Goal: Task Accomplishment & Management: Use online tool/utility

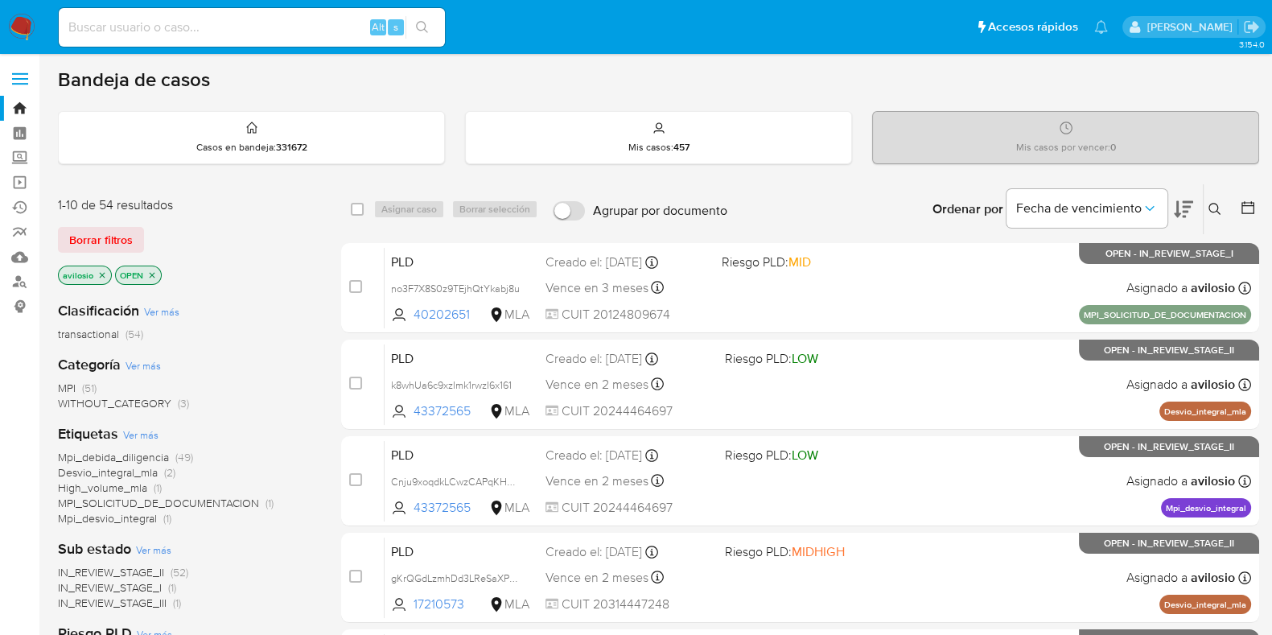
click at [88, 396] on span "WITHOUT_CATEGORY" at bounding box center [114, 403] width 113 height 16
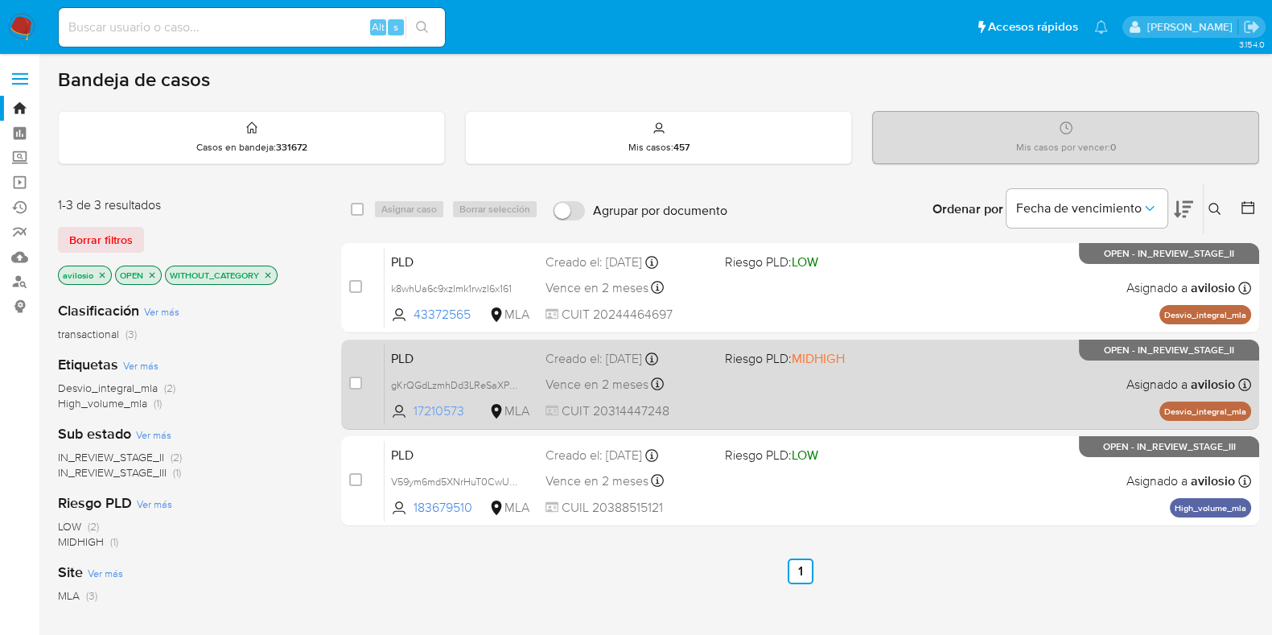
click at [434, 406] on span "17210573" at bounding box center [450, 411] width 72 height 18
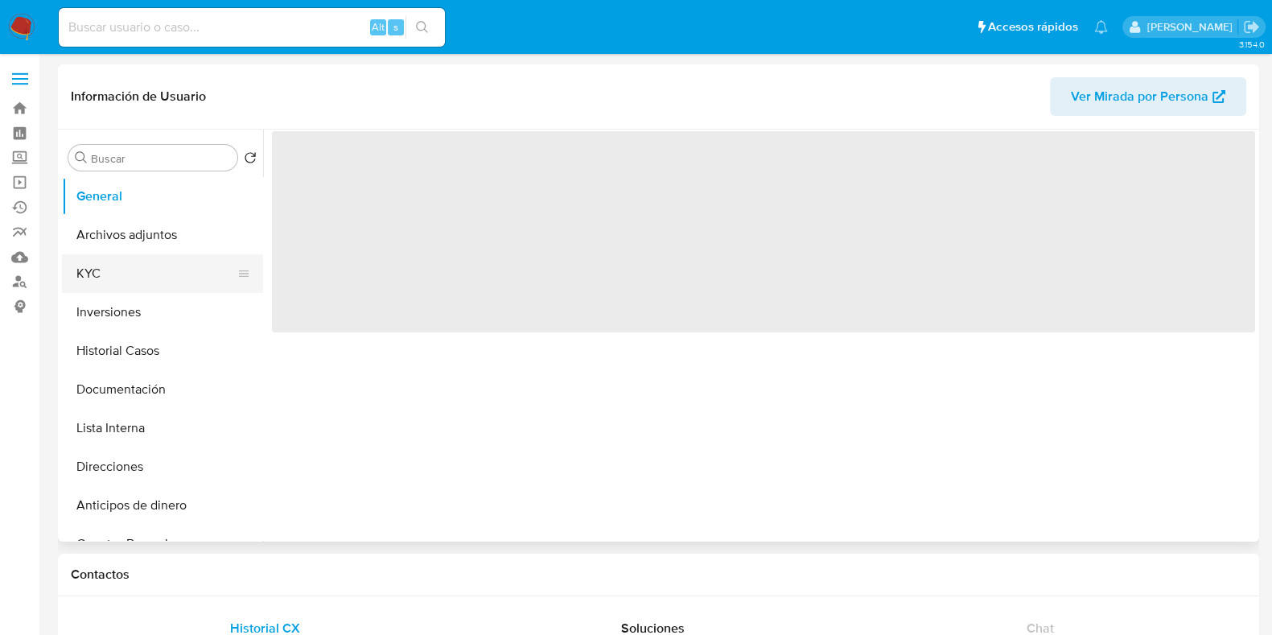
click at [136, 275] on button "KYC" at bounding box center [156, 273] width 188 height 39
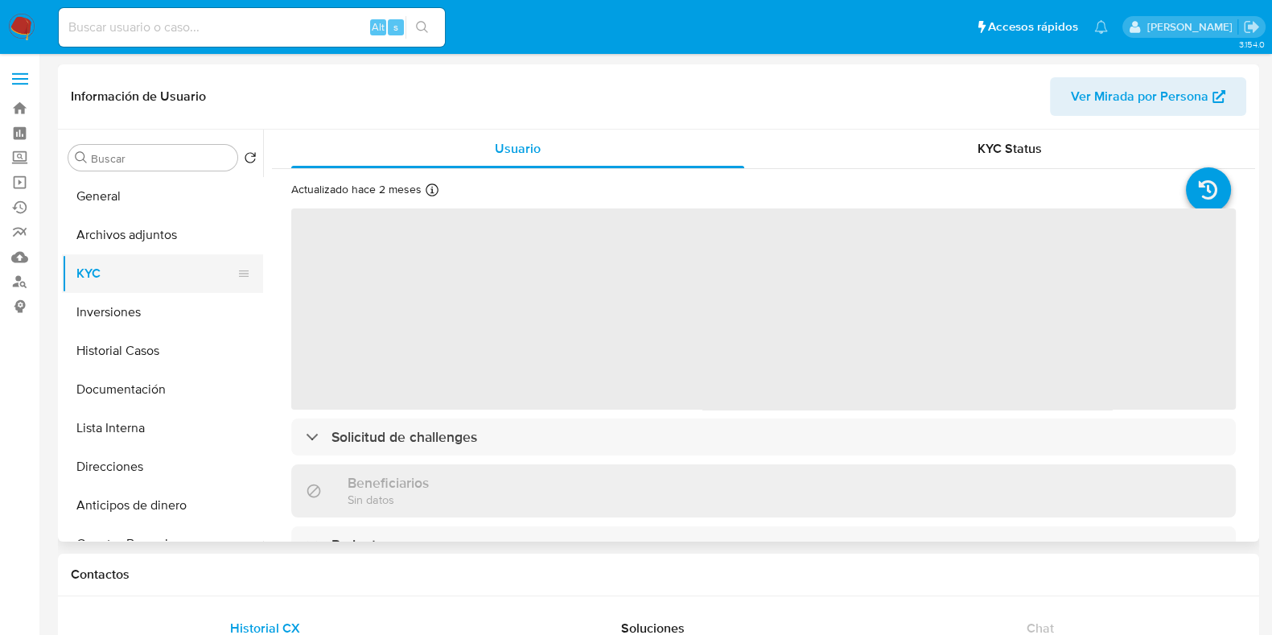
select select "10"
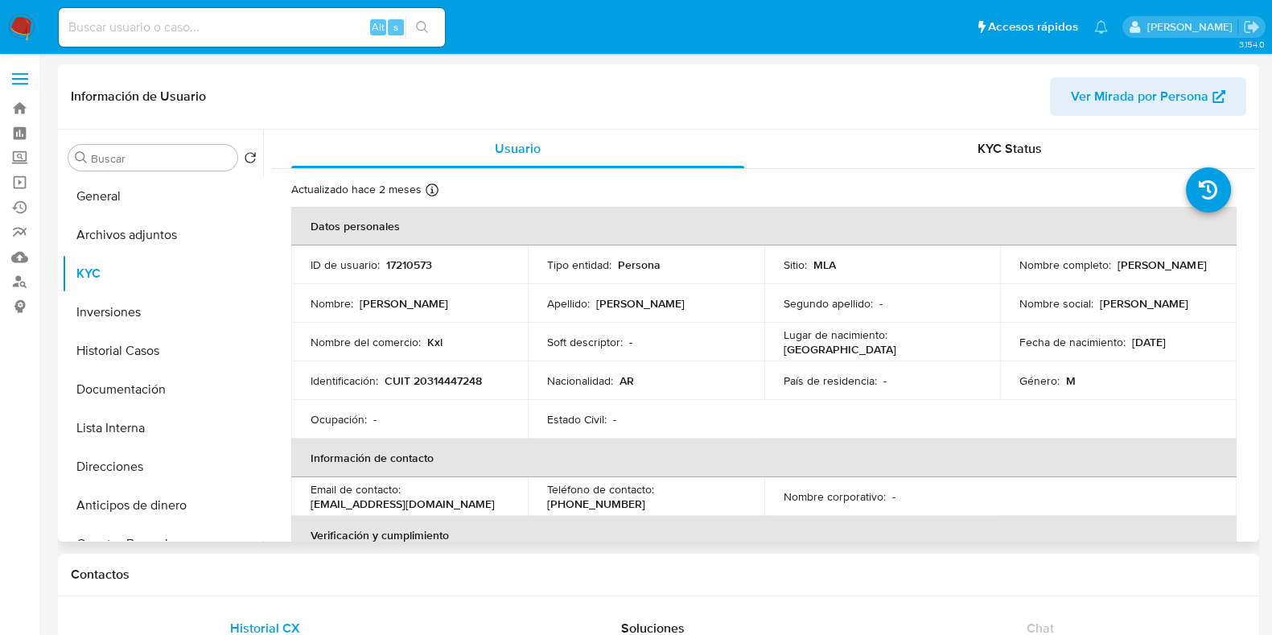
click at [1058, 282] on td "Nombre completo : Ruben Dario Galeano Facal" at bounding box center [1118, 264] width 237 height 39
click at [1117, 272] on p "[PERSON_NAME] [PERSON_NAME] Facal" at bounding box center [1161, 264] width 88 height 14
click at [1117, 272] on p "Ruben Dario Galeano Facal" at bounding box center [1161, 264] width 88 height 14
click at [1117, 269] on p "Ruben Dario Galeano Facal" at bounding box center [1161, 264] width 88 height 14
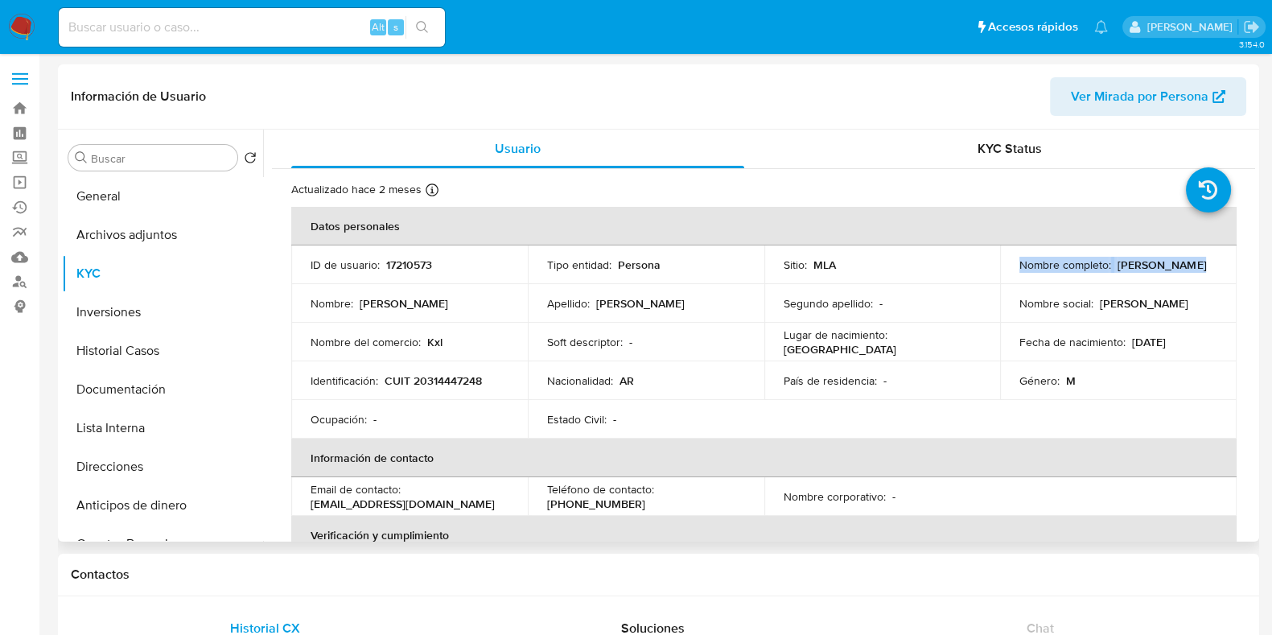
drag, startPoint x: 1158, startPoint y: 270, endPoint x: 1173, endPoint y: 263, distance: 15.8
click at [1159, 269] on div "Nombre completo : Ruben Dario Galeano Facal" at bounding box center [1118, 264] width 198 height 14
click at [1175, 263] on div "Nombre completo : Ruben Dario Galeano Facal" at bounding box center [1118, 264] width 198 height 14
click at [1175, 272] on div "Nombre completo : Ruben Dario Galeano Facal" at bounding box center [1118, 264] width 198 height 14
click at [1157, 272] on div "Nombre completo : Ruben Dario Galeano Facal" at bounding box center [1118, 264] width 198 height 14
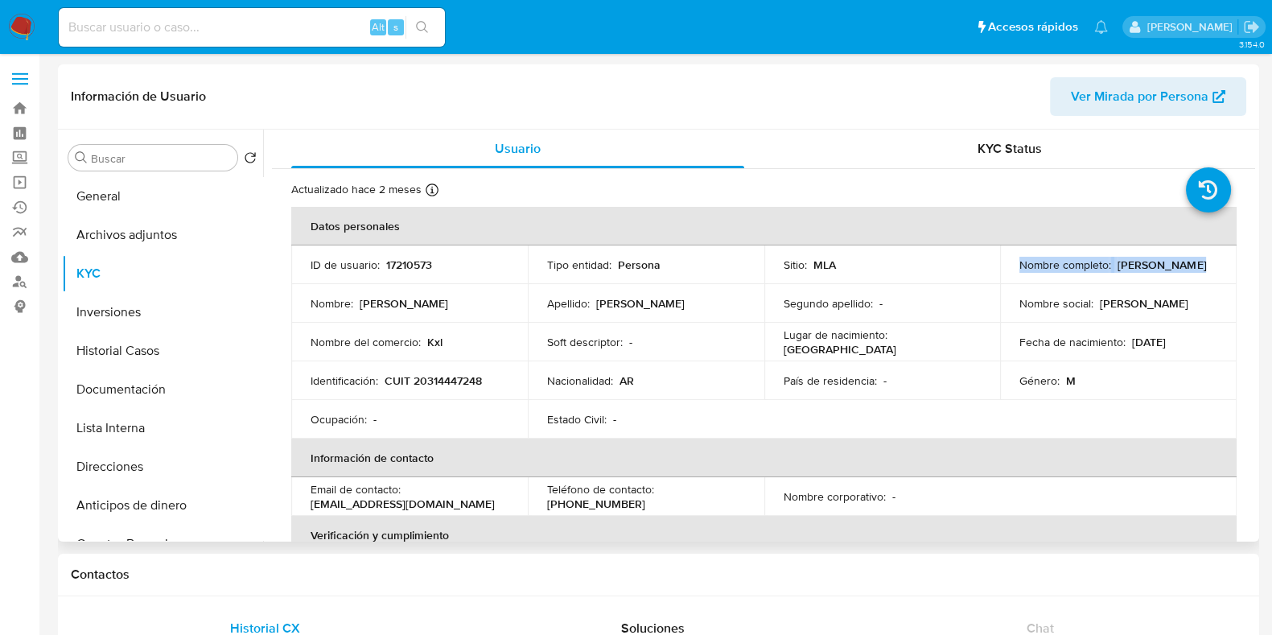
click at [1100, 282] on td "Nombre completo : Ruben Dario Galeano Facal" at bounding box center [1118, 264] width 237 height 39
click at [1020, 282] on td "Nombre completo : Ruben Dario Galeano Facal" at bounding box center [1118, 264] width 237 height 39
drag, startPoint x: 1012, startPoint y: 272, endPoint x: 1163, endPoint y: 274, distance: 151.3
click at [1163, 279] on td "Nombre completo : Ruben Dario Galeano Facal" at bounding box center [1118, 264] width 237 height 39
click at [1158, 265] on div "Nombre completo : Ruben Dario Galeano Facal" at bounding box center [1118, 264] width 198 height 14
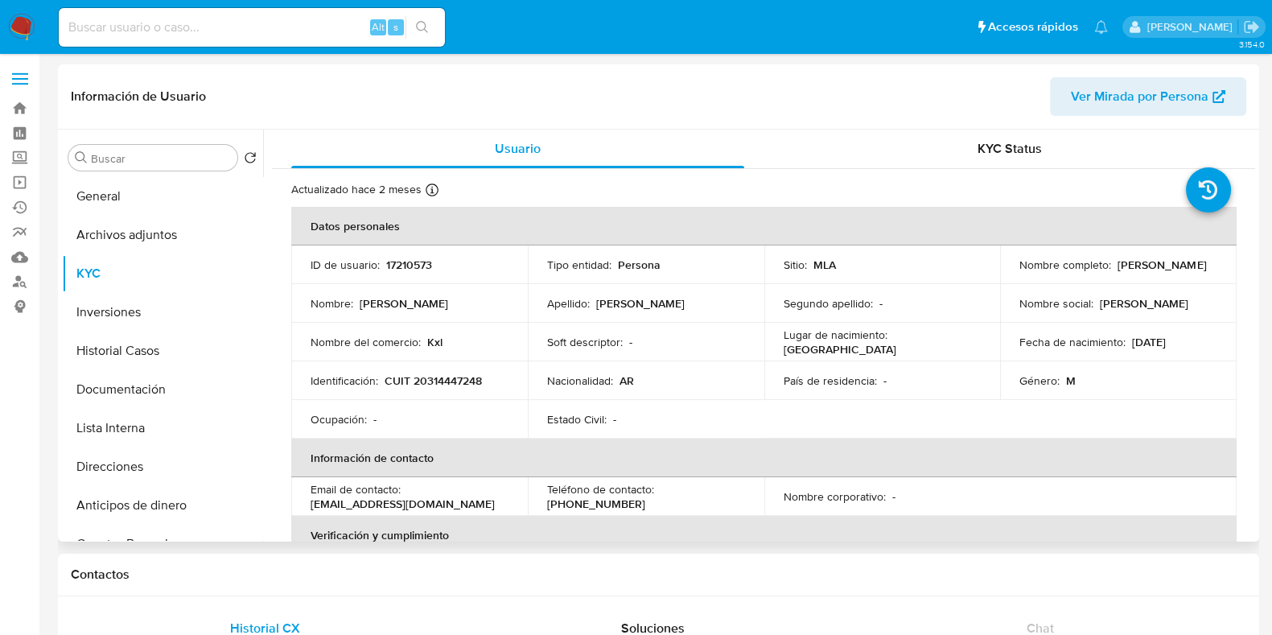
drag, startPoint x: 1018, startPoint y: 275, endPoint x: 1164, endPoint y: 278, distance: 146.4
click at [1164, 272] on div "Nombre completo : Ruben Dario Galeano Facal" at bounding box center [1118, 264] width 198 height 14
copy p "Ruben Dario Galeano Facal"
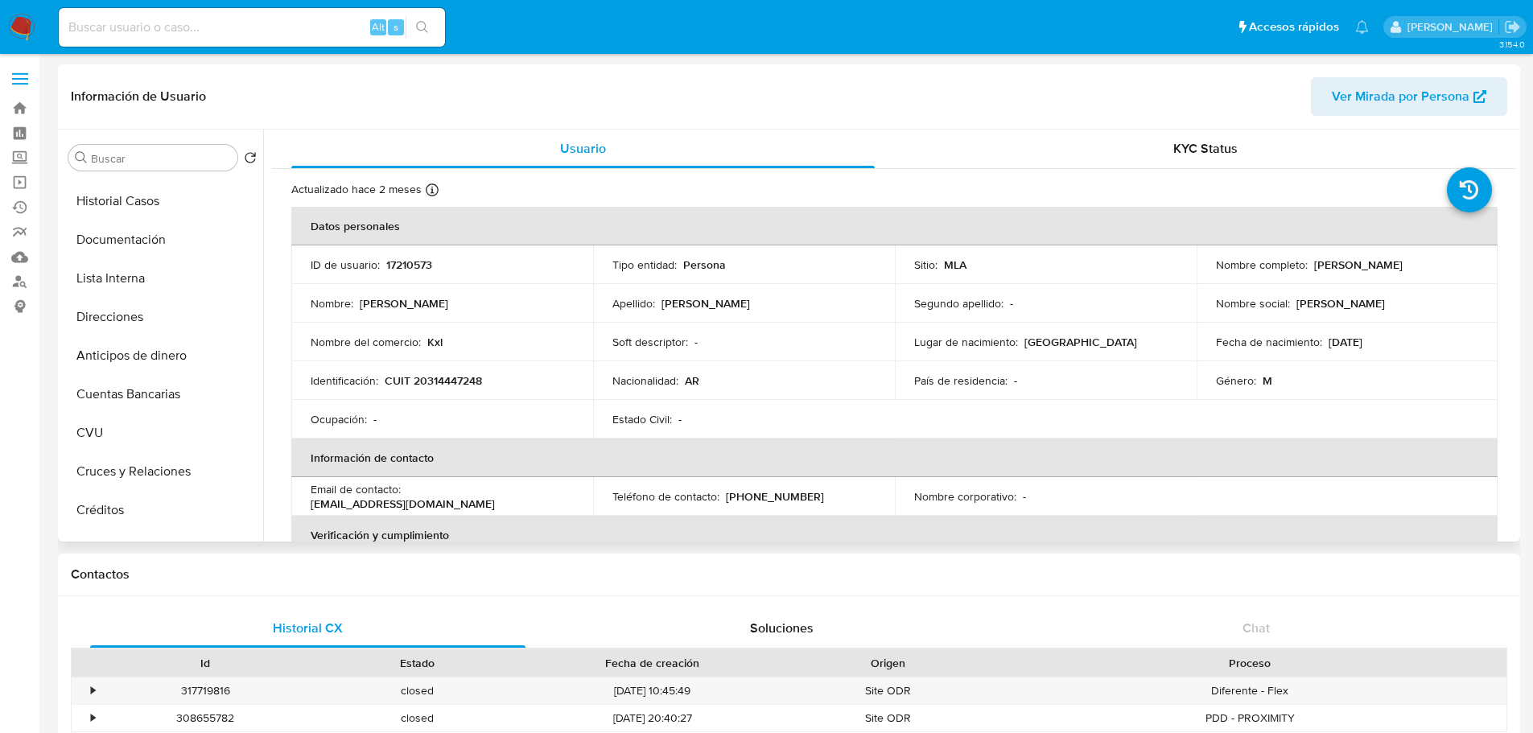
scroll to position [322, 0]
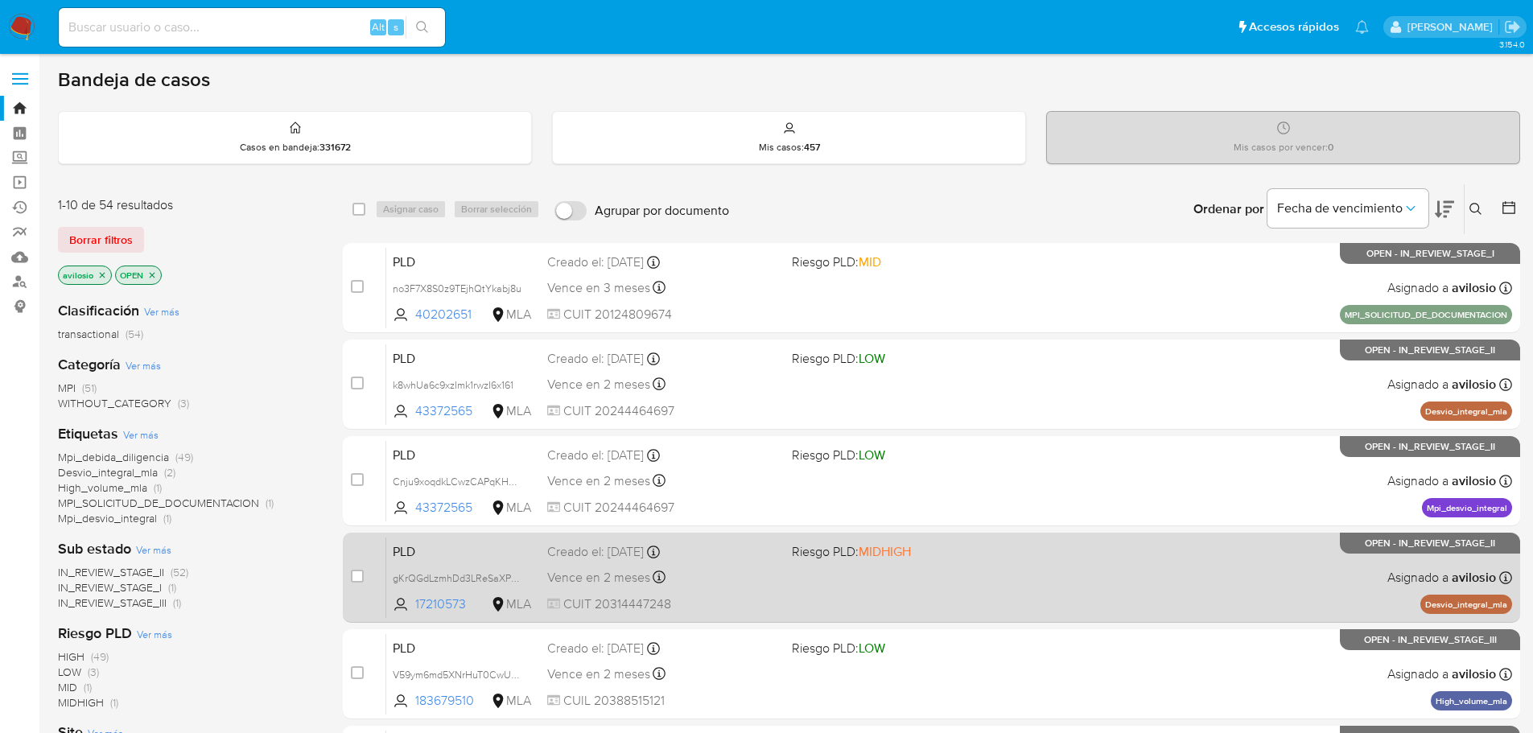
click at [609, 608] on span "CUIT 20314447248" at bounding box center [663, 604] width 232 height 18
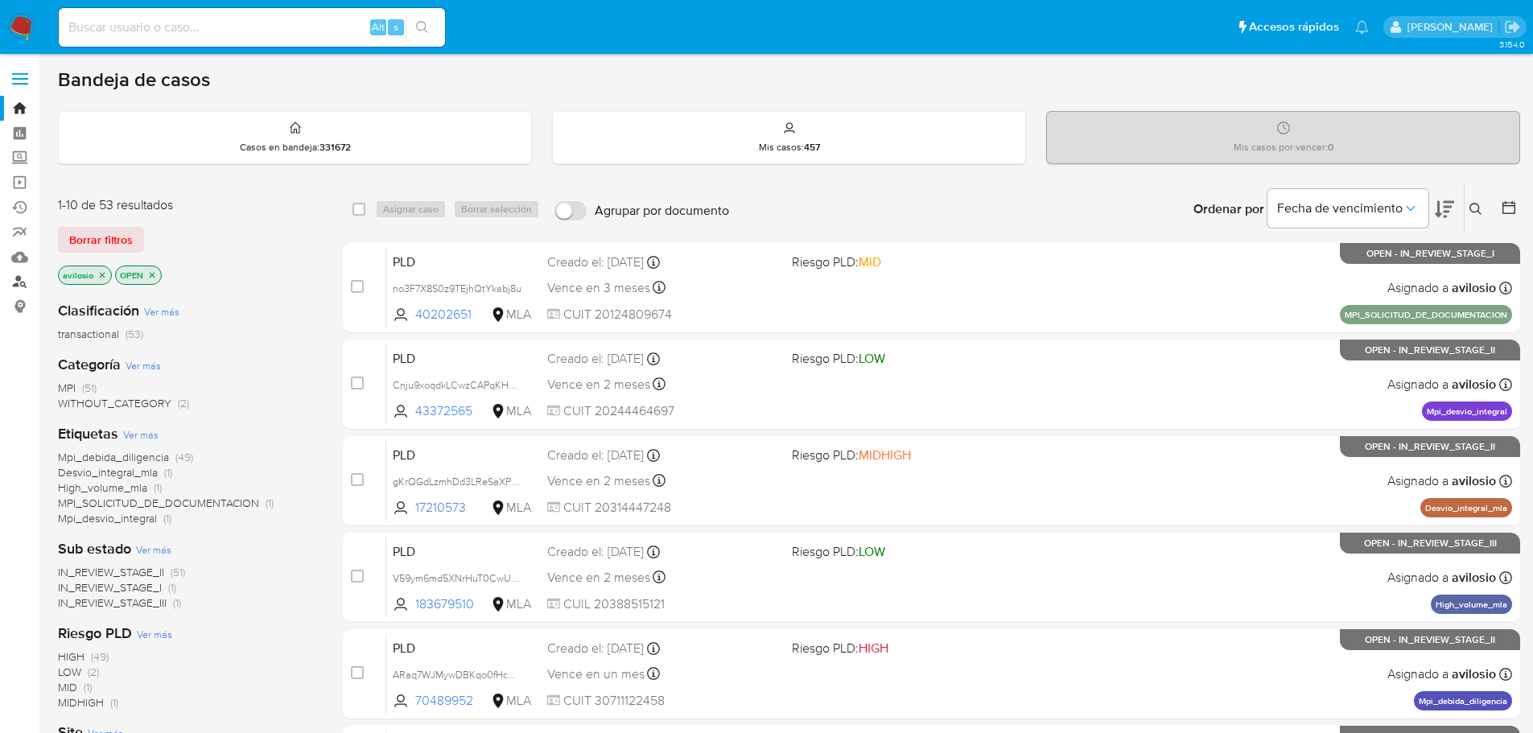
click at [27, 285] on link "Buscador de personas" at bounding box center [95, 282] width 191 height 25
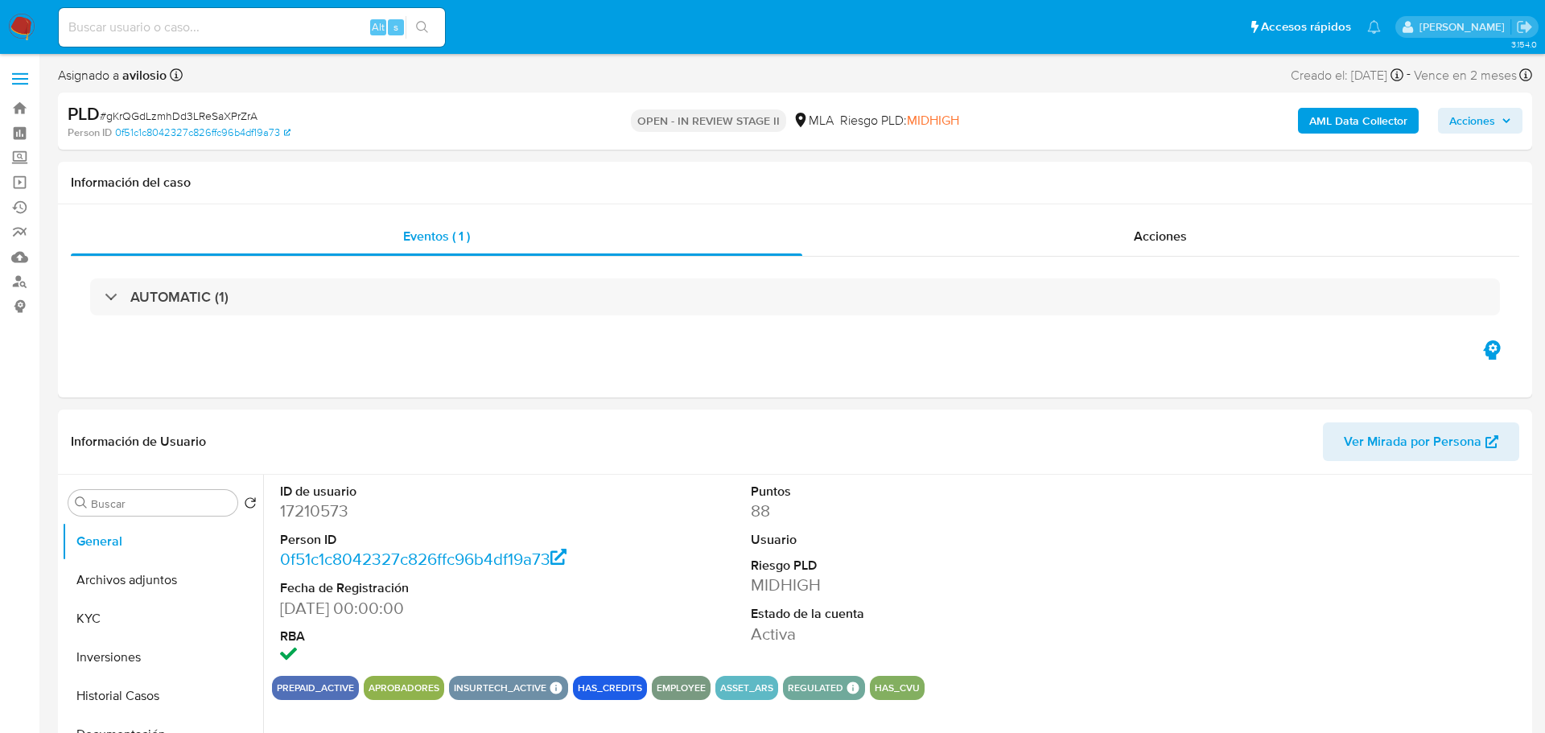
select select "10"
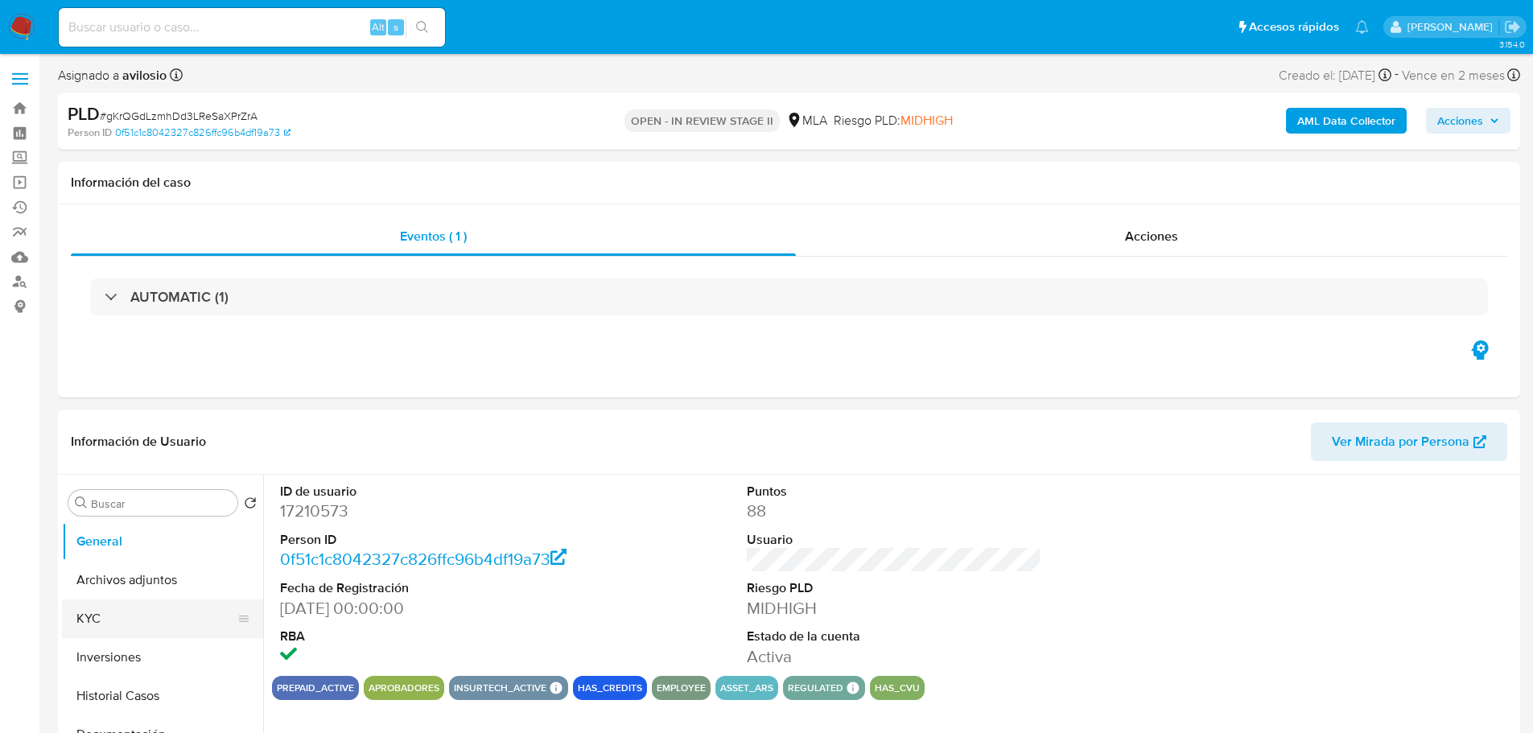
click at [131, 612] on button "KYC" at bounding box center [156, 618] width 188 height 39
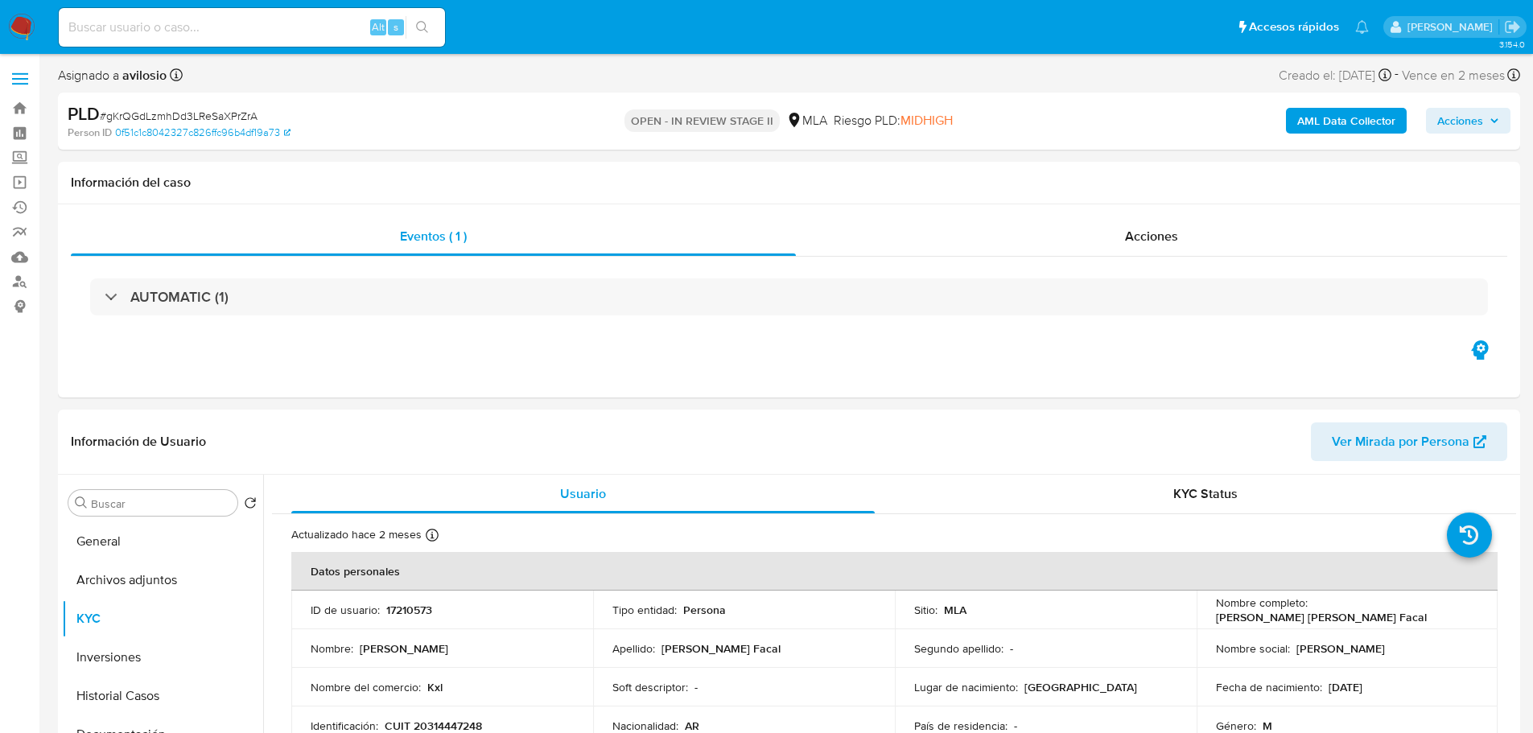
click at [1379, 126] on b "AML Data Collector" at bounding box center [1346, 121] width 98 height 26
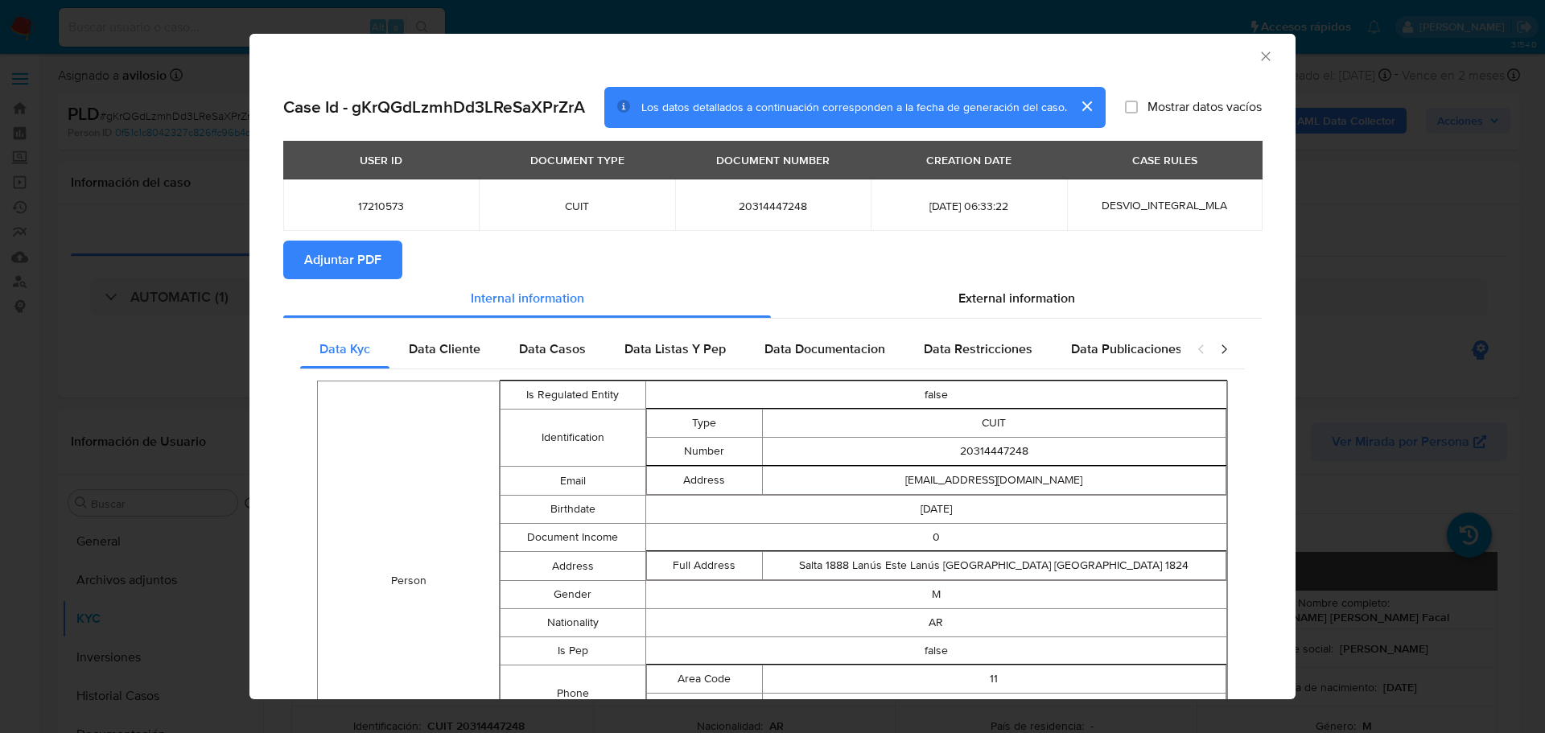
click at [337, 270] on span "Adjuntar PDF" at bounding box center [342, 259] width 77 height 35
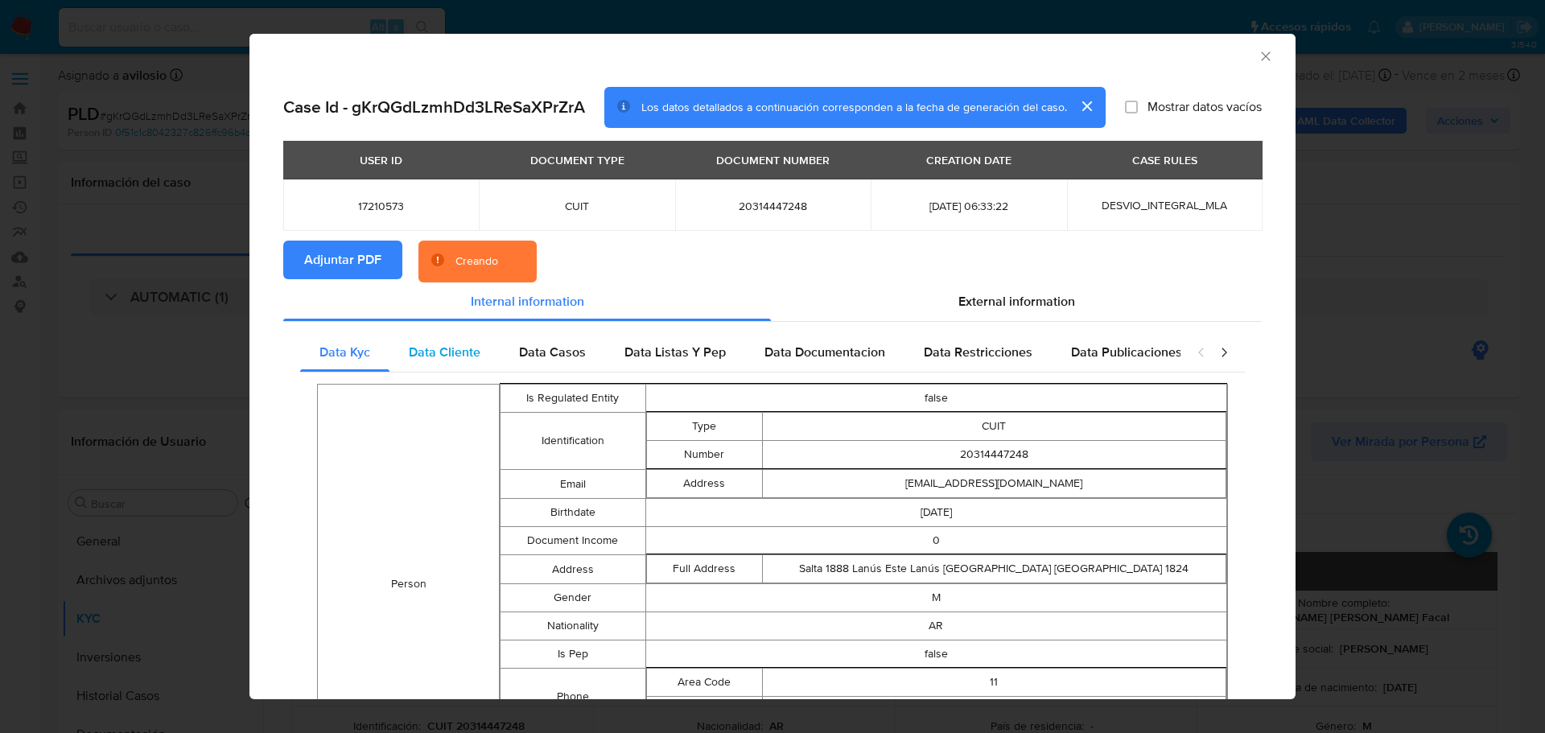
click at [446, 359] on div "Data Cliente" at bounding box center [444, 352] width 110 height 39
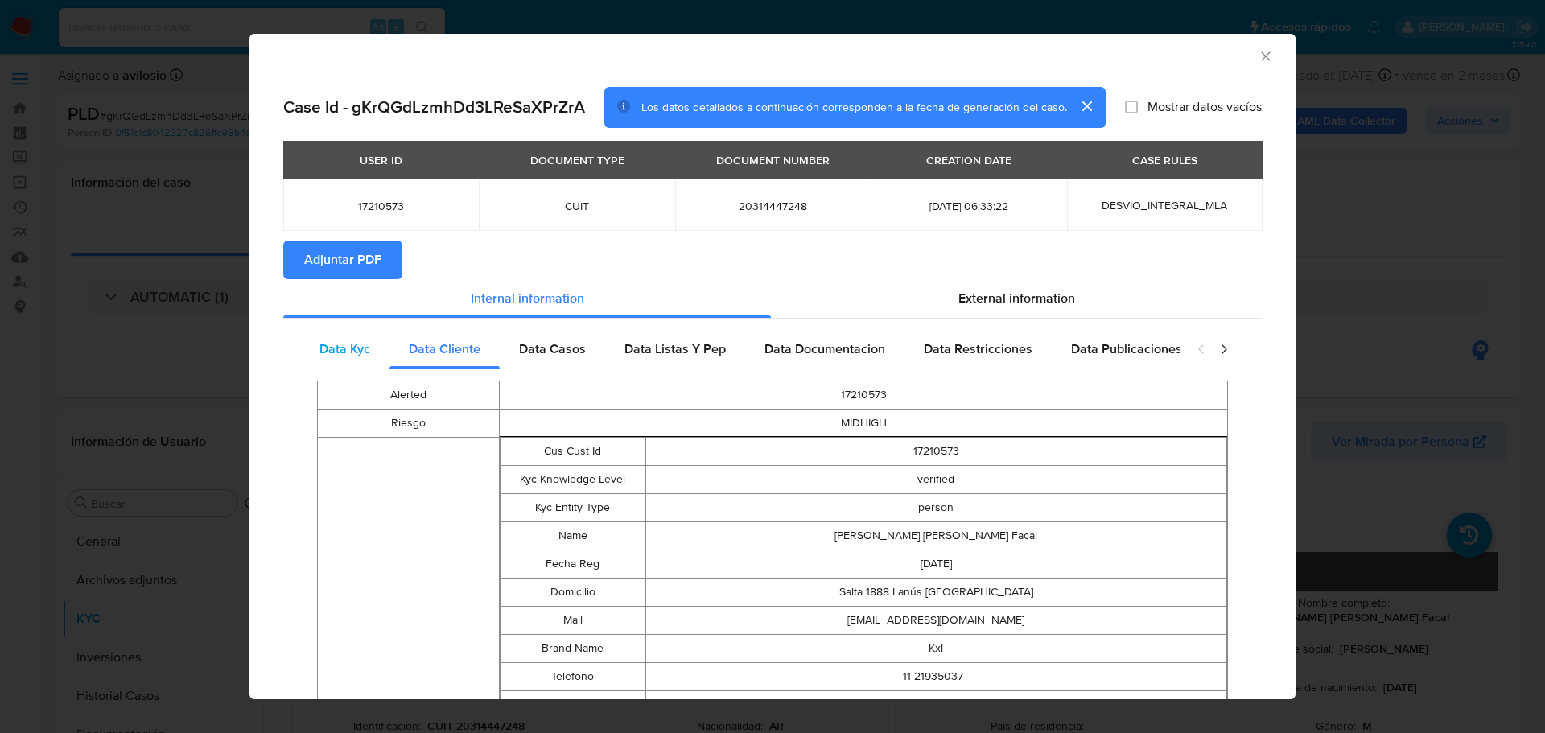
click at [342, 352] on span "Data Kyc" at bounding box center [344, 348] width 51 height 19
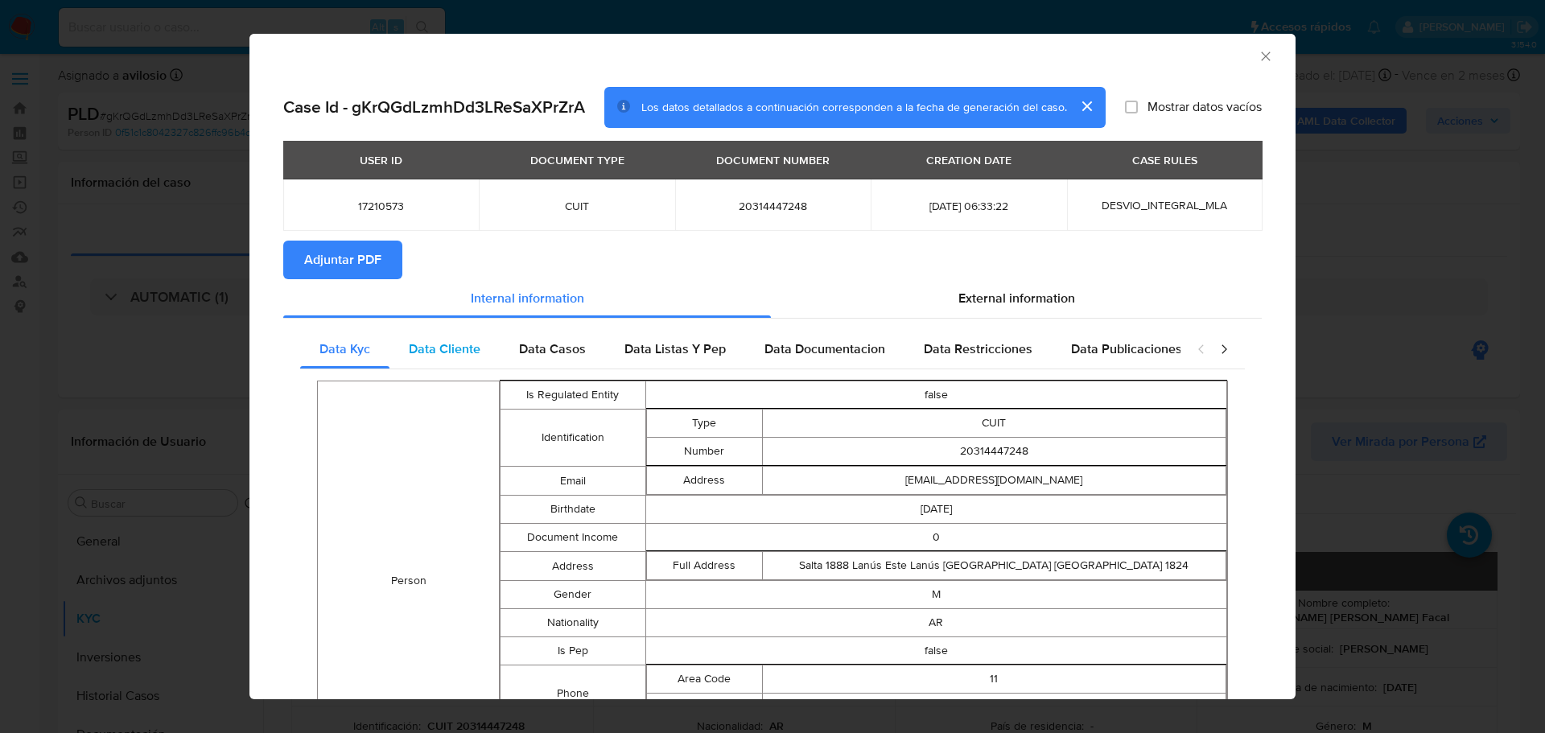
click at [416, 357] on span "Data Cliente" at bounding box center [445, 348] width 72 height 19
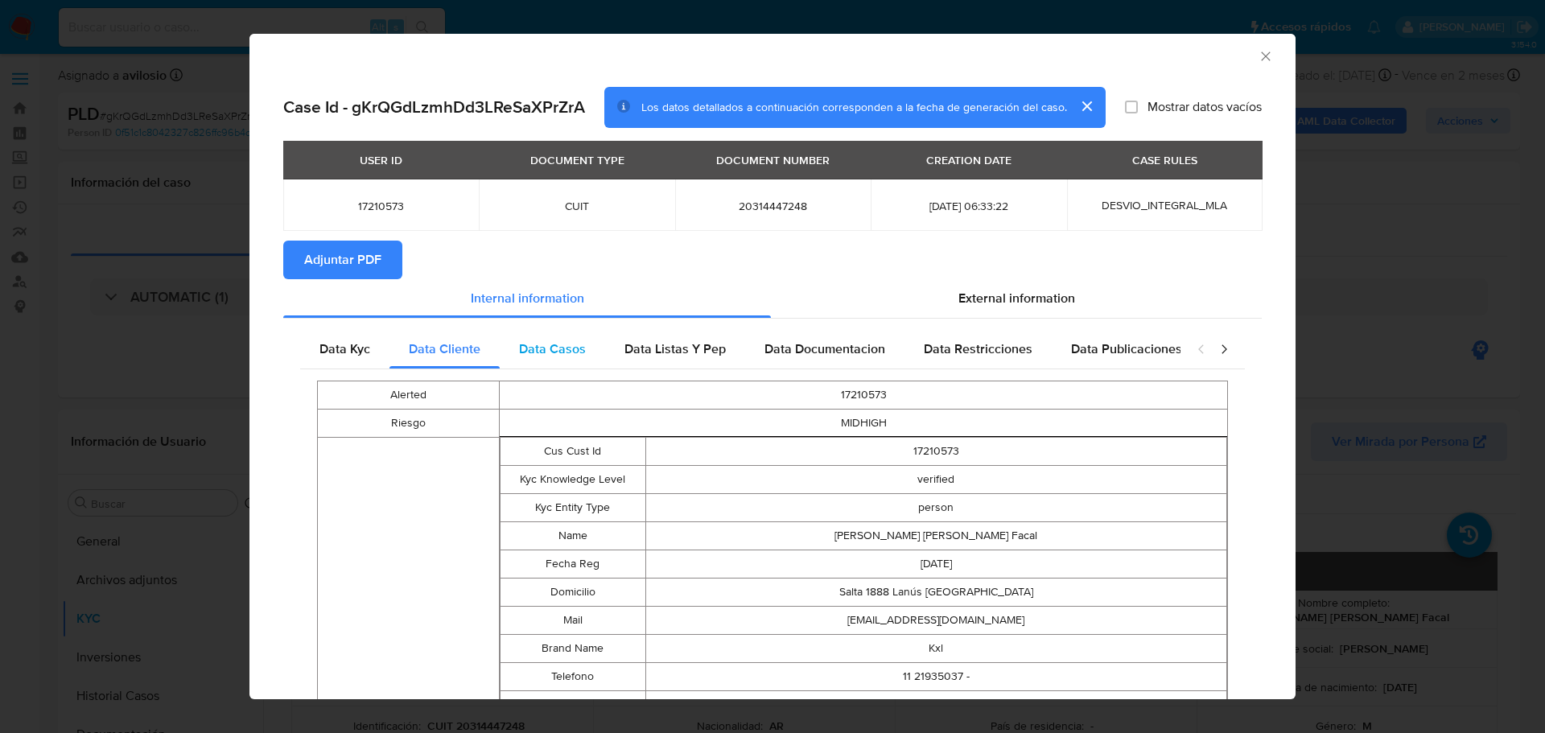
click at [567, 360] on div "Data Casos" at bounding box center [552, 349] width 105 height 39
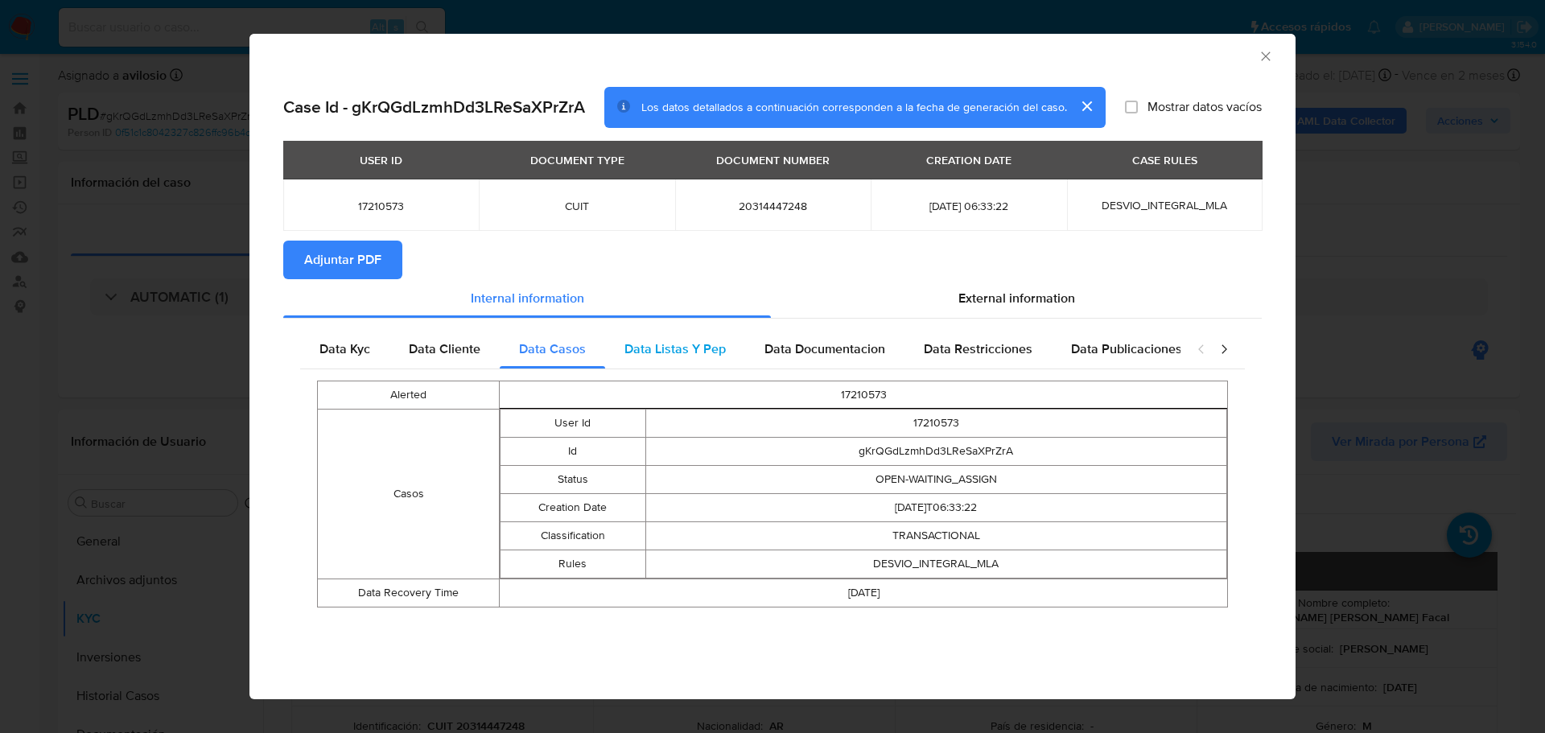
click at [640, 353] on span "Data Listas Y Pep" at bounding box center [674, 348] width 101 height 19
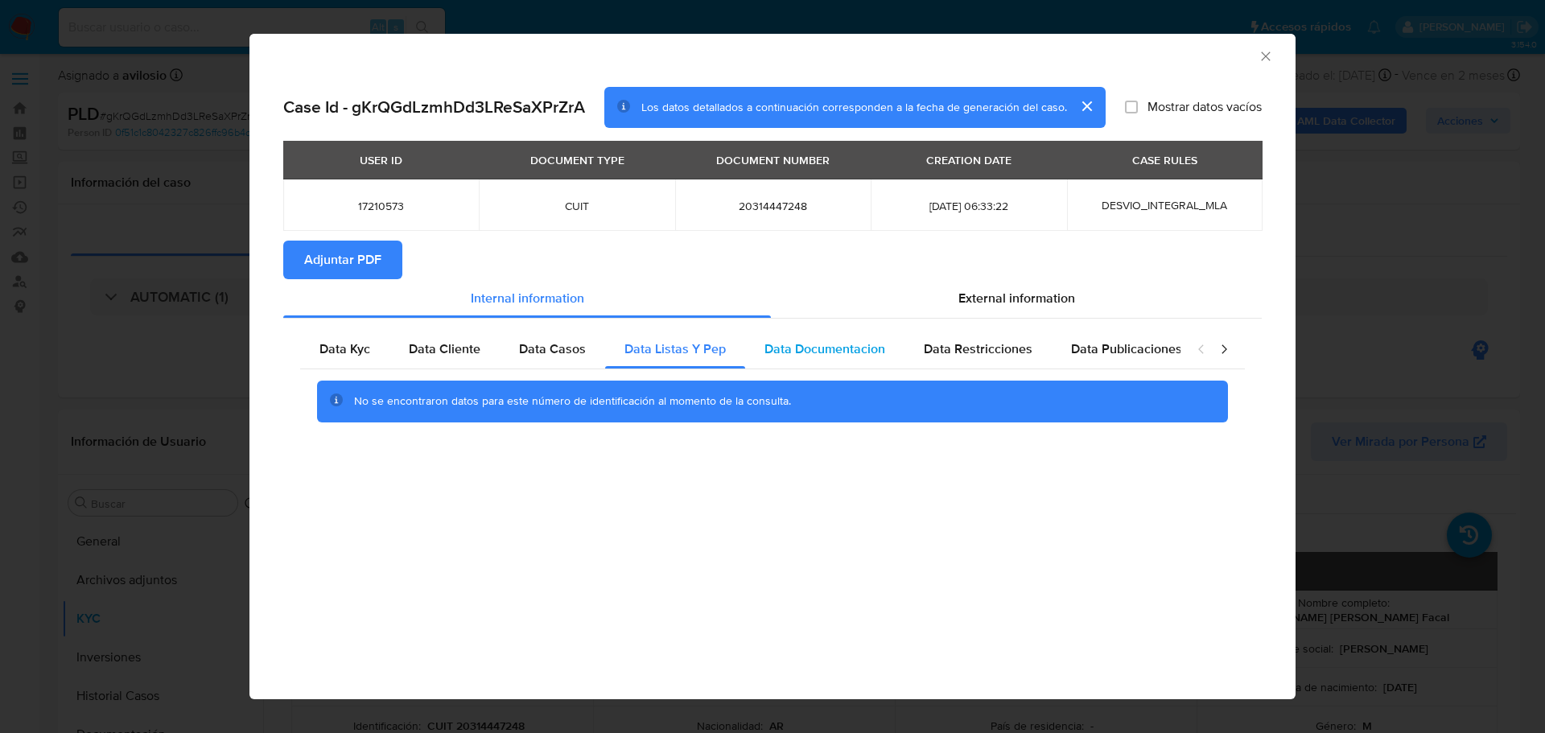
click at [846, 352] on span "Data Documentacion" at bounding box center [824, 348] width 121 height 19
click at [942, 349] on span "Data Restricciones" at bounding box center [978, 348] width 109 height 19
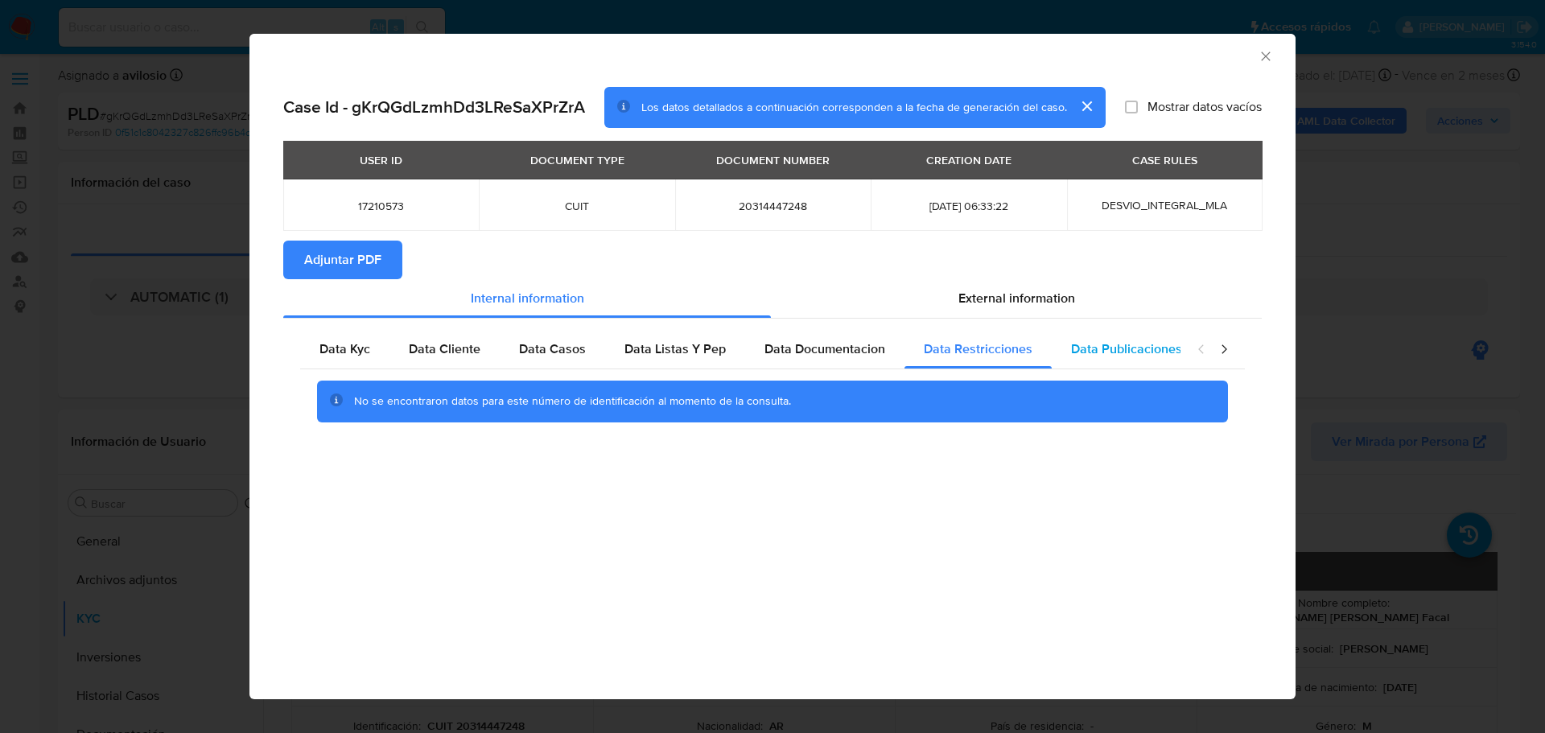
click at [1115, 348] on span "Data Publicaciones" at bounding box center [1126, 348] width 111 height 19
click at [1222, 348] on icon "closure-recommendation-modal" at bounding box center [1224, 349] width 16 height 16
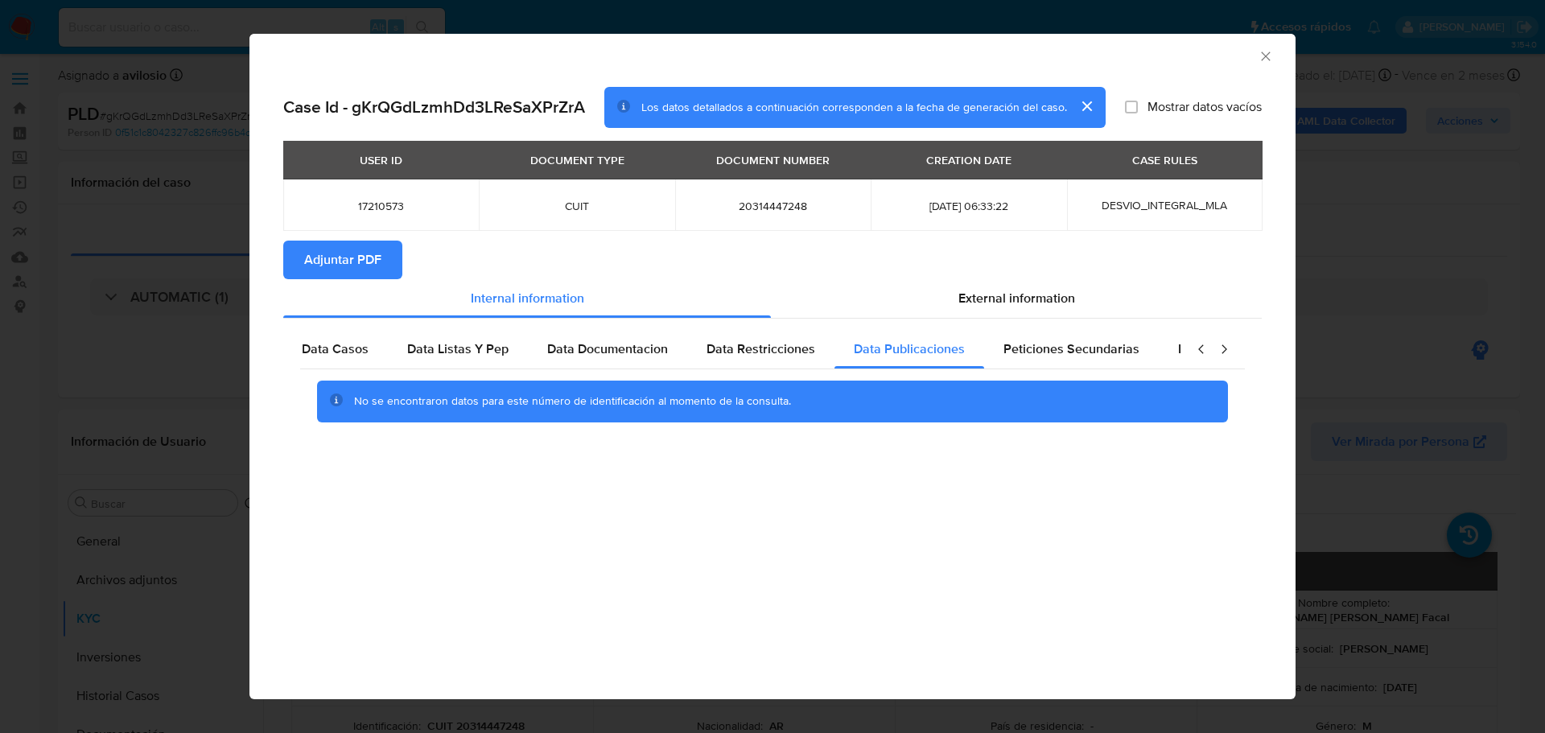
click at [1224, 349] on icon "closure-recommendation-modal" at bounding box center [1224, 349] width 16 height 16
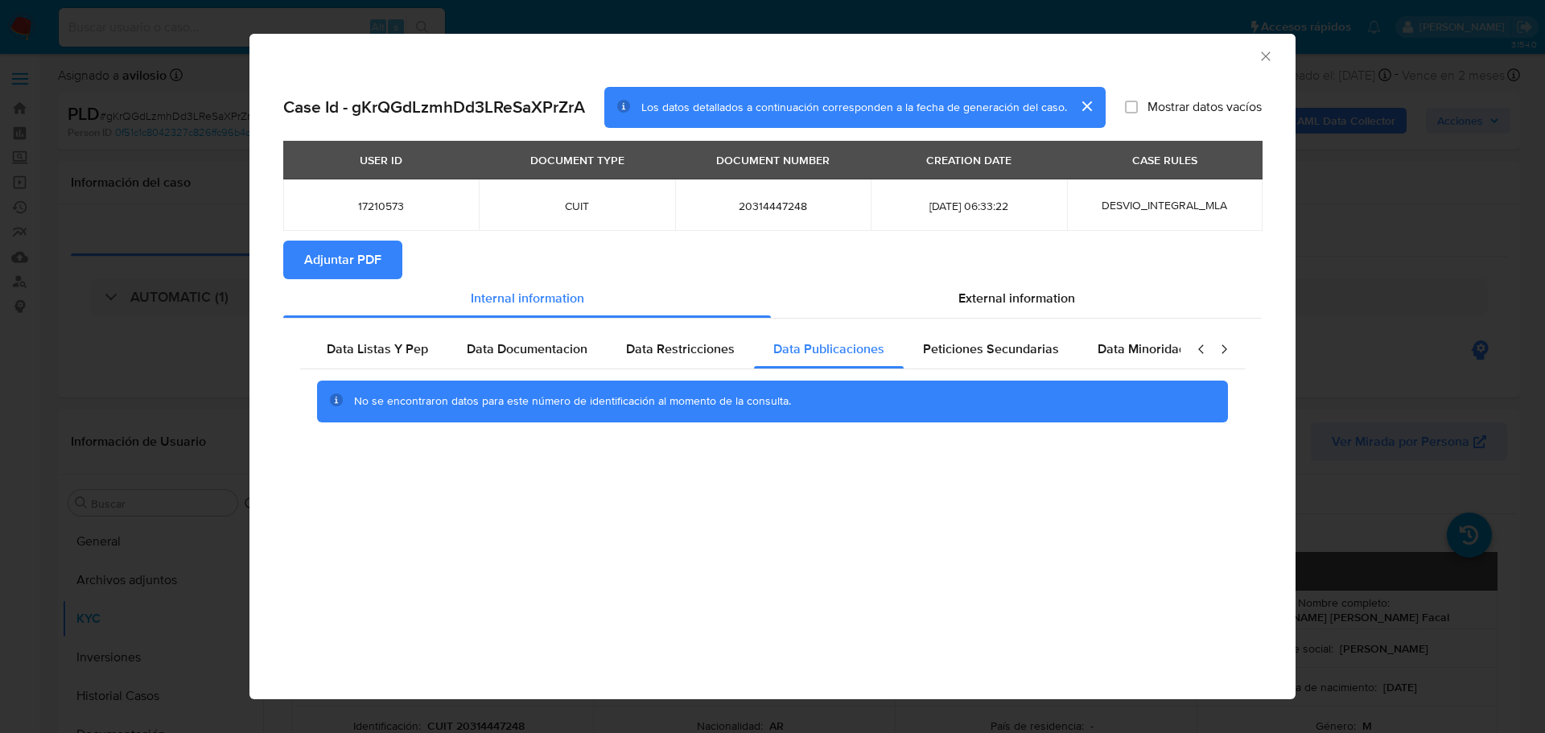
scroll to position [0, 315]
click at [942, 351] on span "Peticiones Secundarias" at bounding box center [974, 348] width 136 height 19
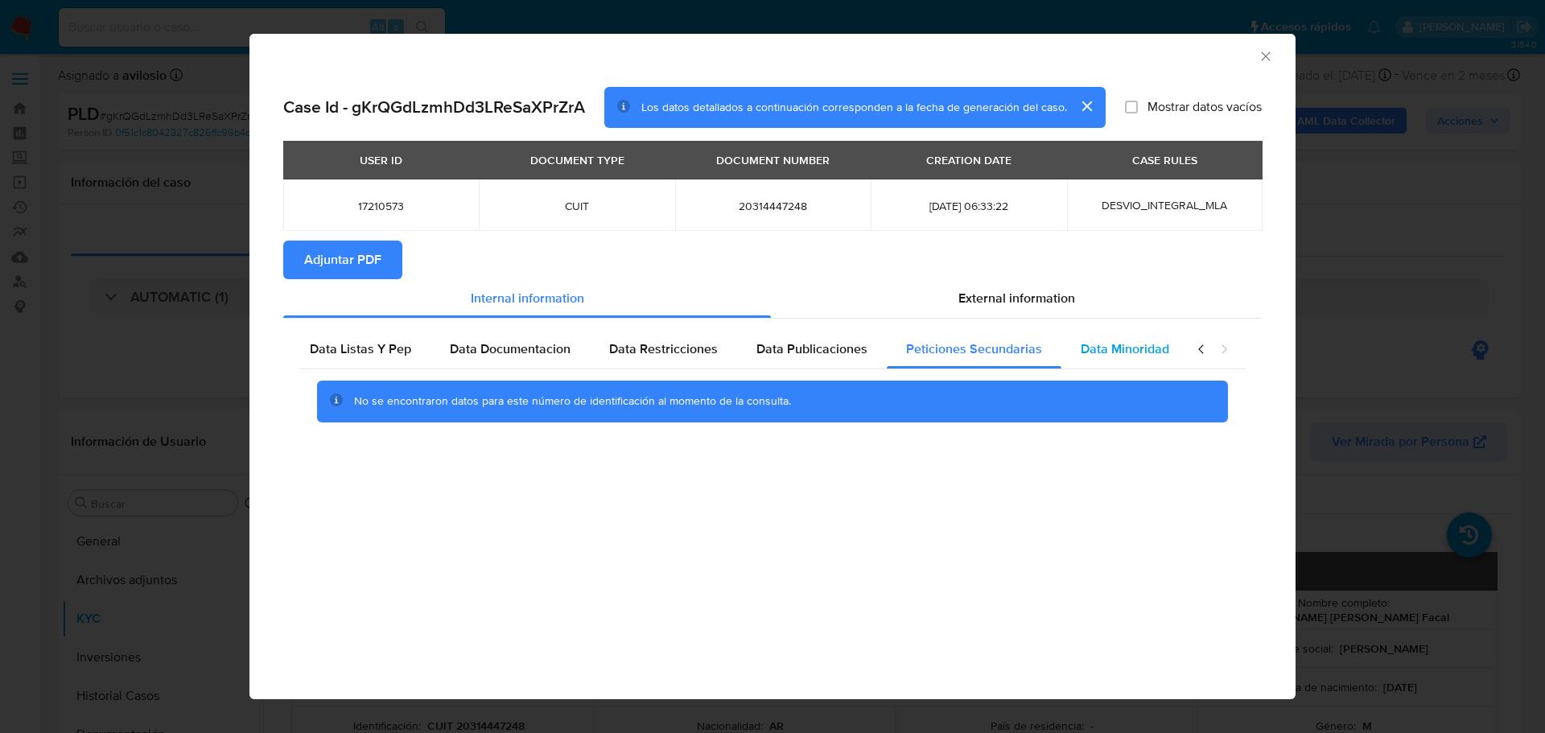
drag, startPoint x: 1087, startPoint y: 351, endPoint x: 1069, endPoint y: 353, distance: 17.9
click at [1087, 352] on span "Data Minoridad" at bounding box center [1124, 348] width 88 height 19
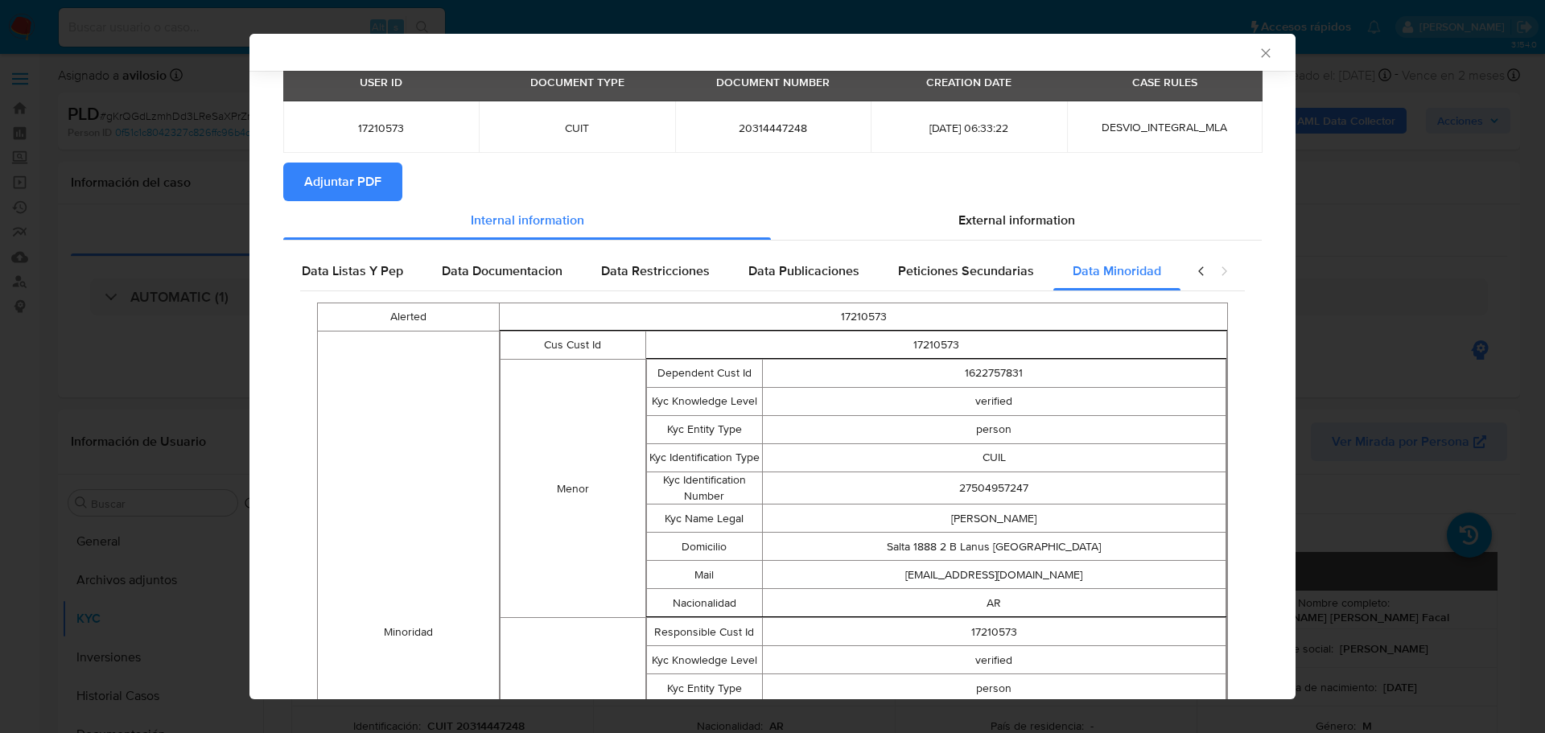
scroll to position [72, 0]
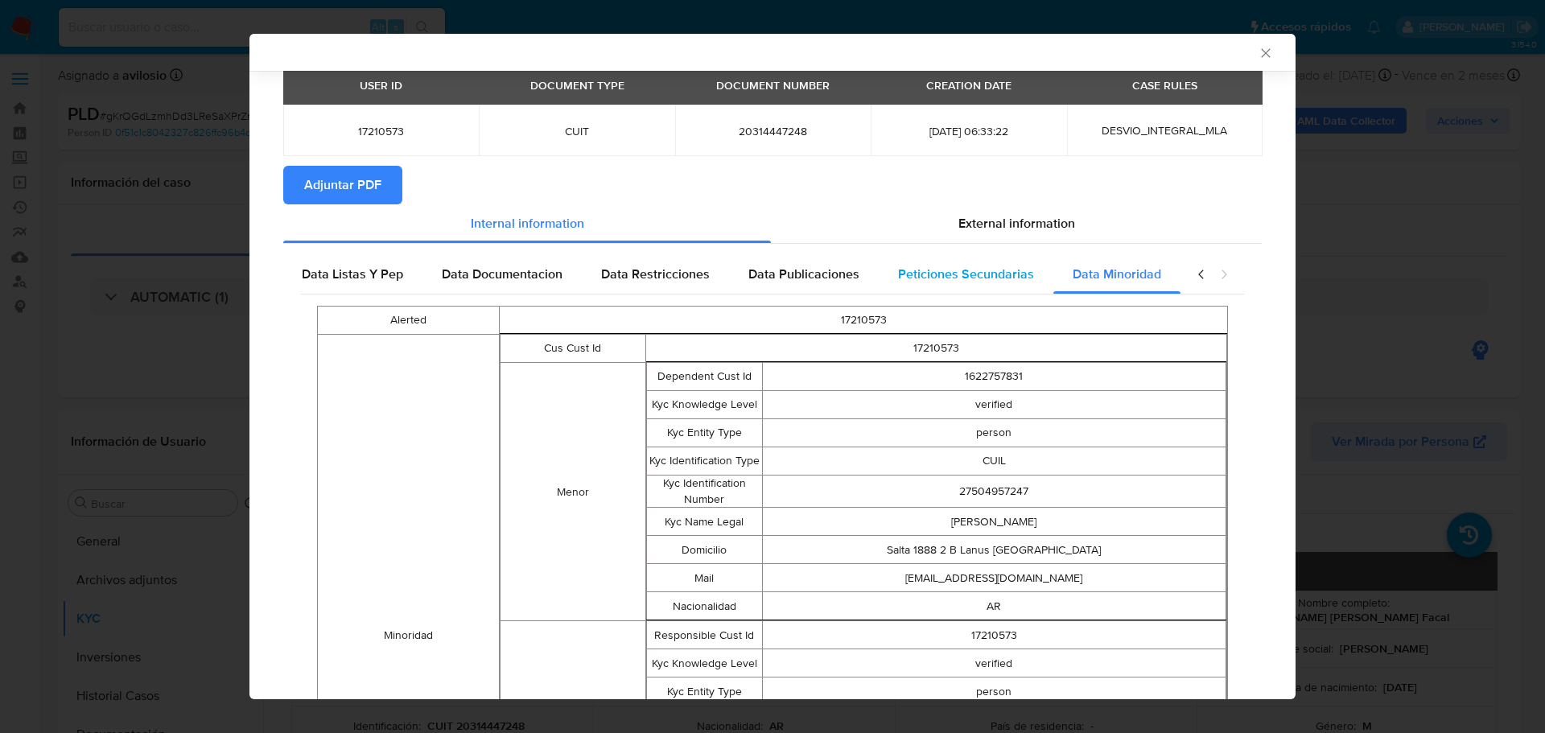
click at [1008, 270] on span "Peticiones Secundarias" at bounding box center [966, 274] width 136 height 19
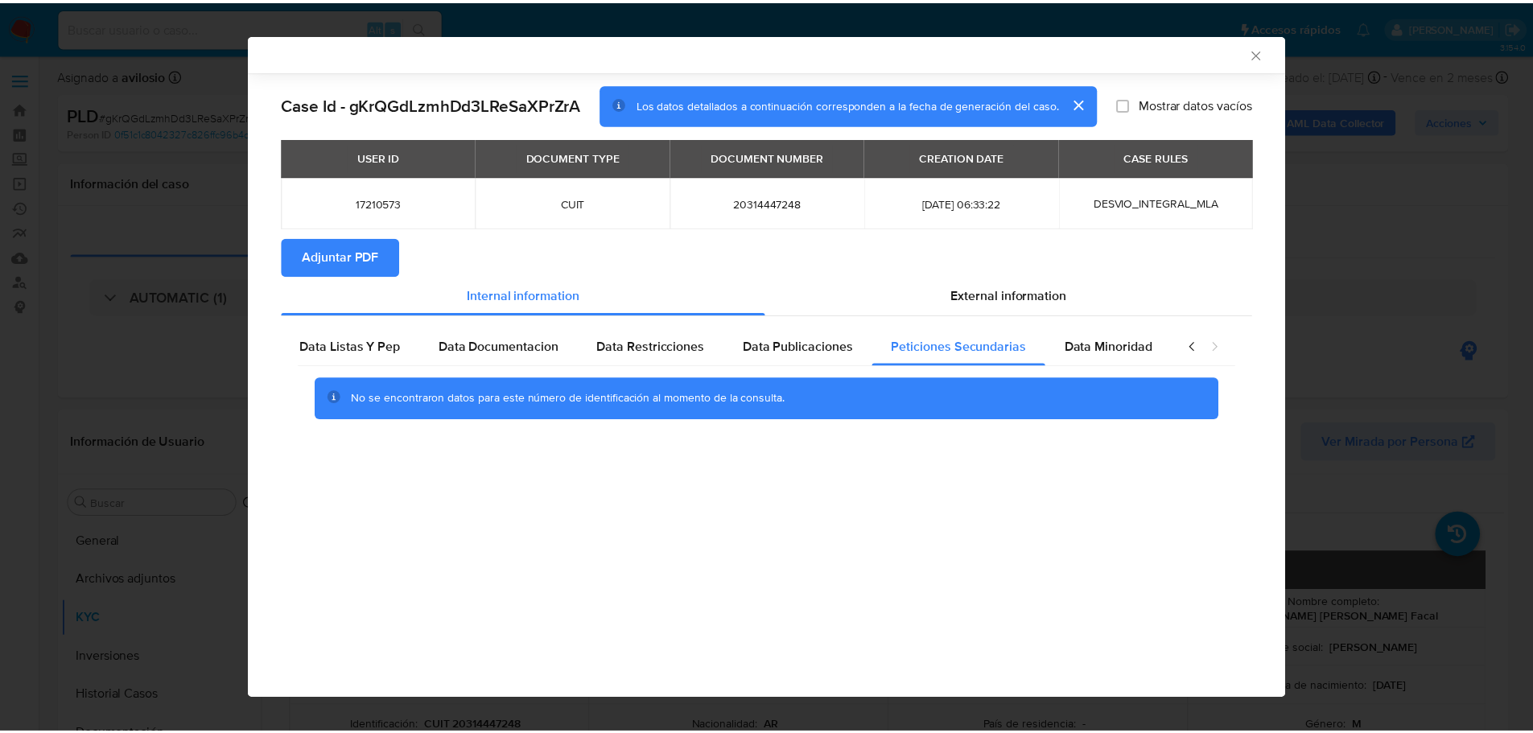
scroll to position [0, 0]
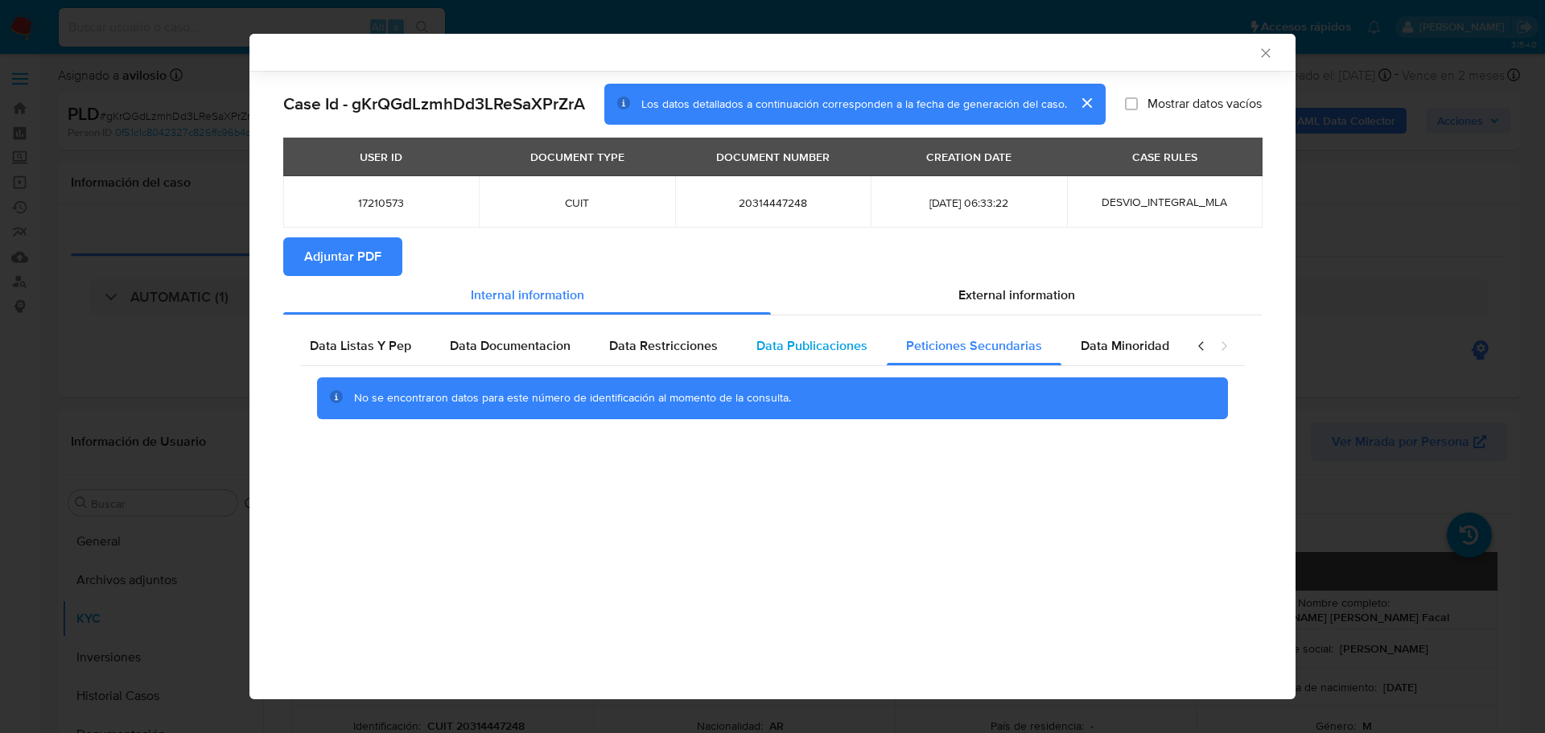
click at [837, 356] on div "Data Publicaciones" at bounding box center [812, 346] width 150 height 39
click at [691, 359] on div "Data Restricciones" at bounding box center [663, 346] width 147 height 39
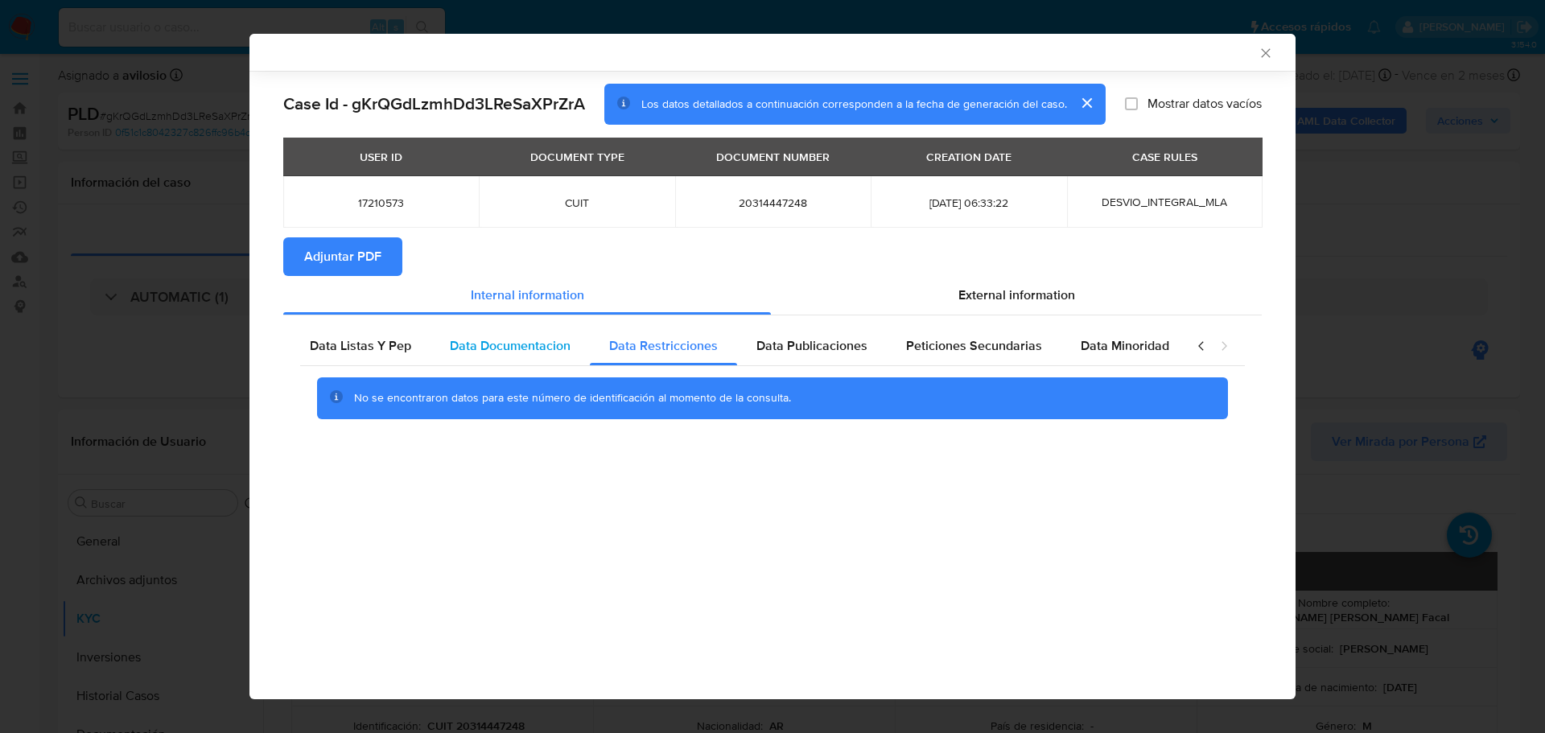
click at [538, 352] on span "Data Documentacion" at bounding box center [510, 345] width 121 height 19
click at [1263, 53] on icon "Cerrar ventana" at bounding box center [1265, 53] width 16 height 16
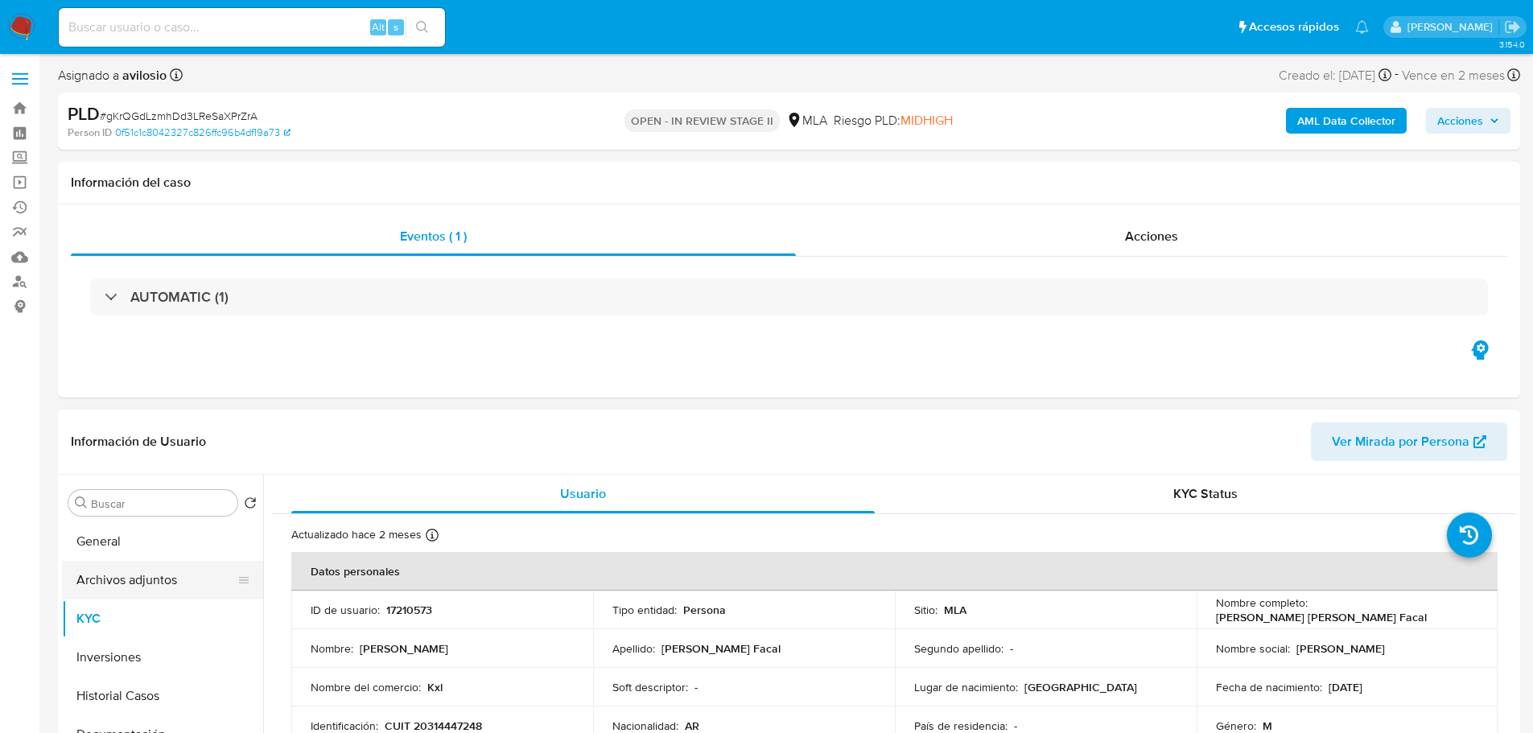
click at [149, 584] on button "Archivos adjuntos" at bounding box center [156, 580] width 188 height 39
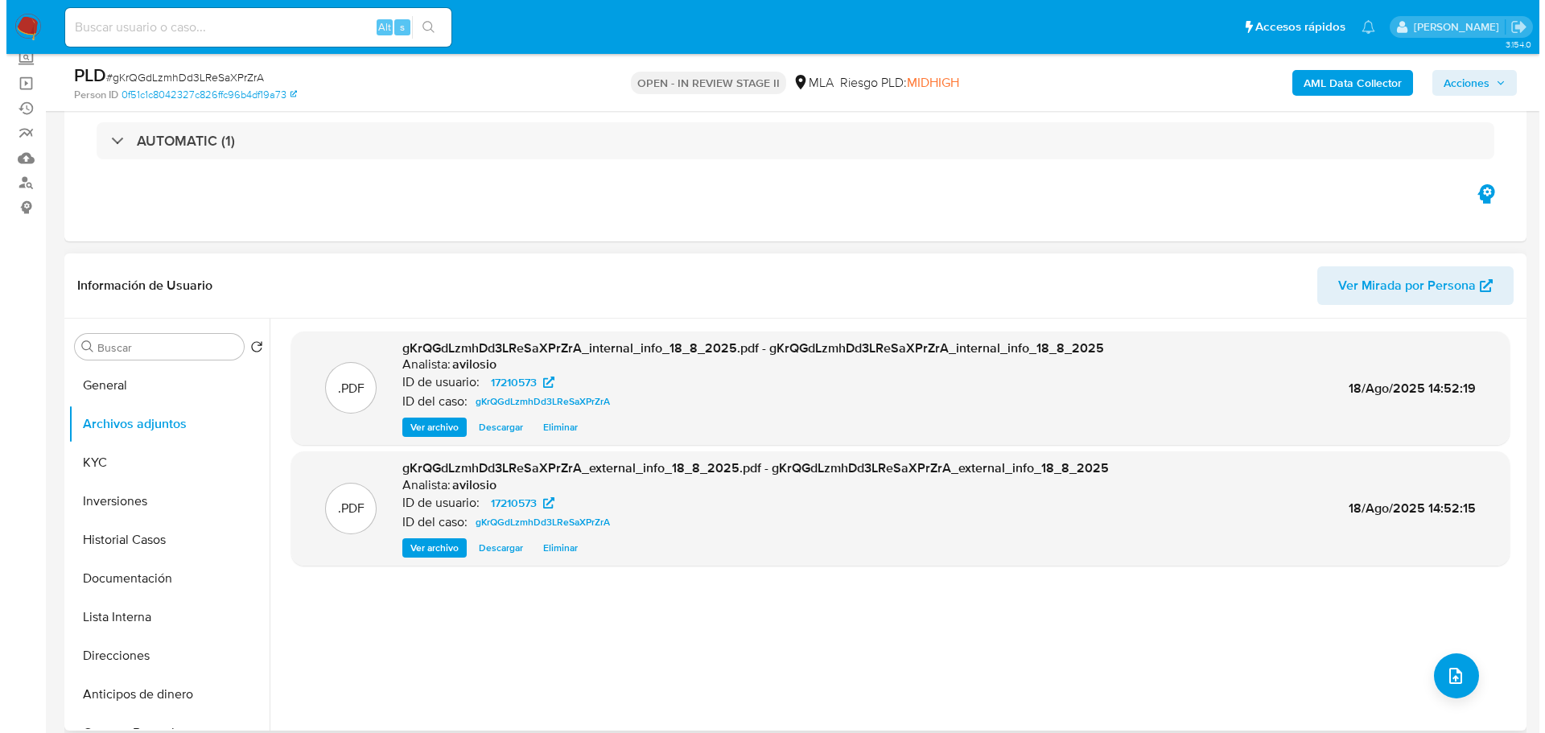
scroll to position [80, 0]
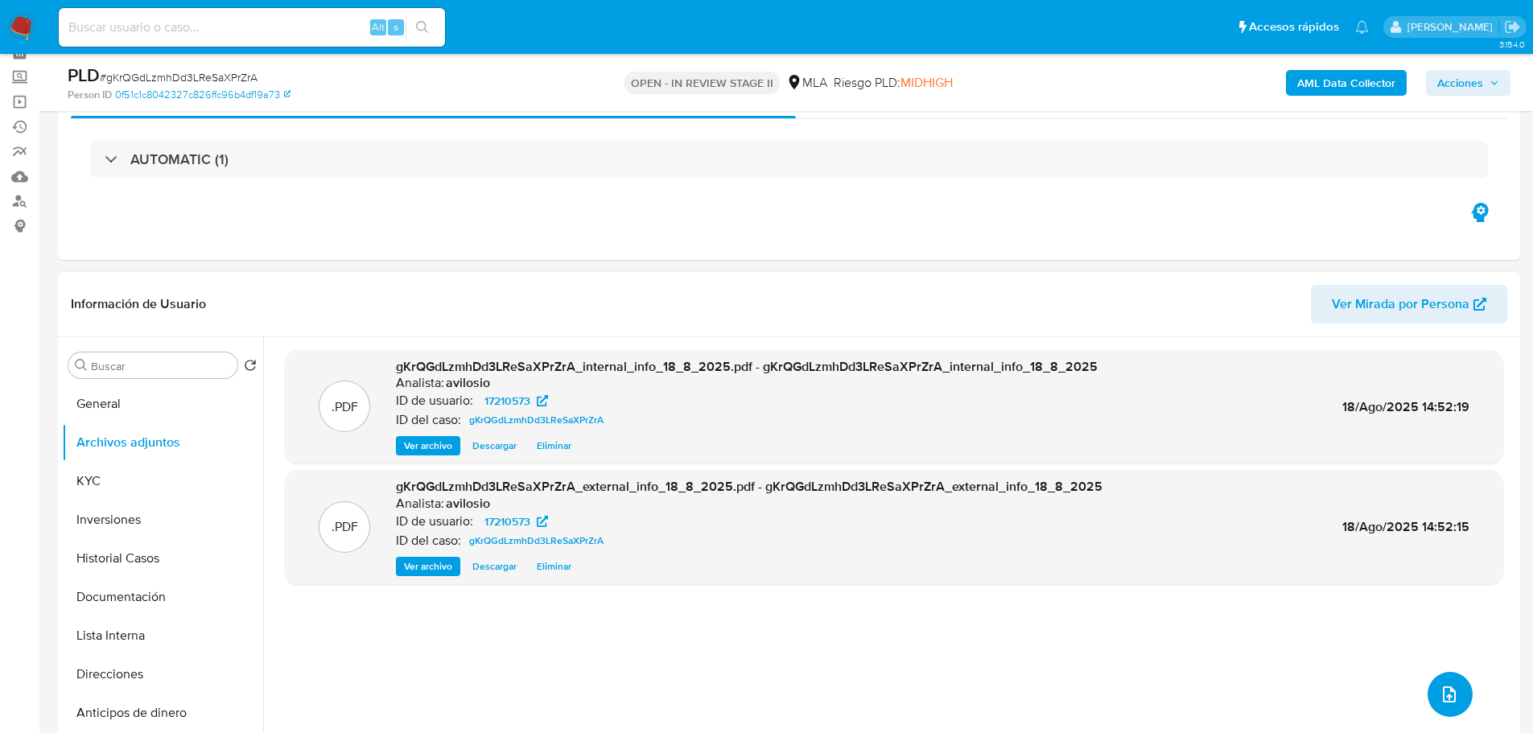
click at [1445, 694] on icon "upload-file" at bounding box center [1448, 694] width 19 height 19
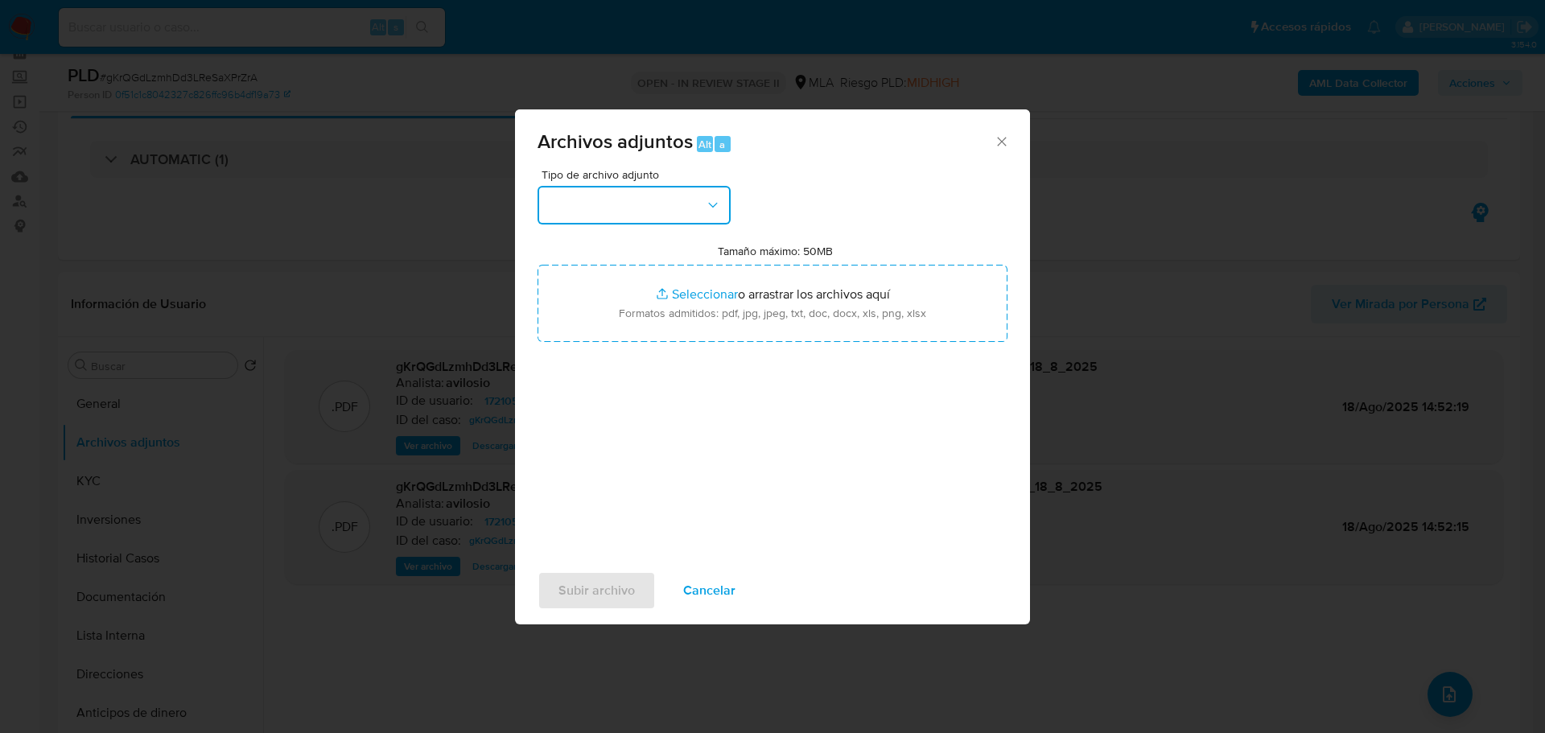
click at [684, 209] on button "button" at bounding box center [633, 205] width 193 height 39
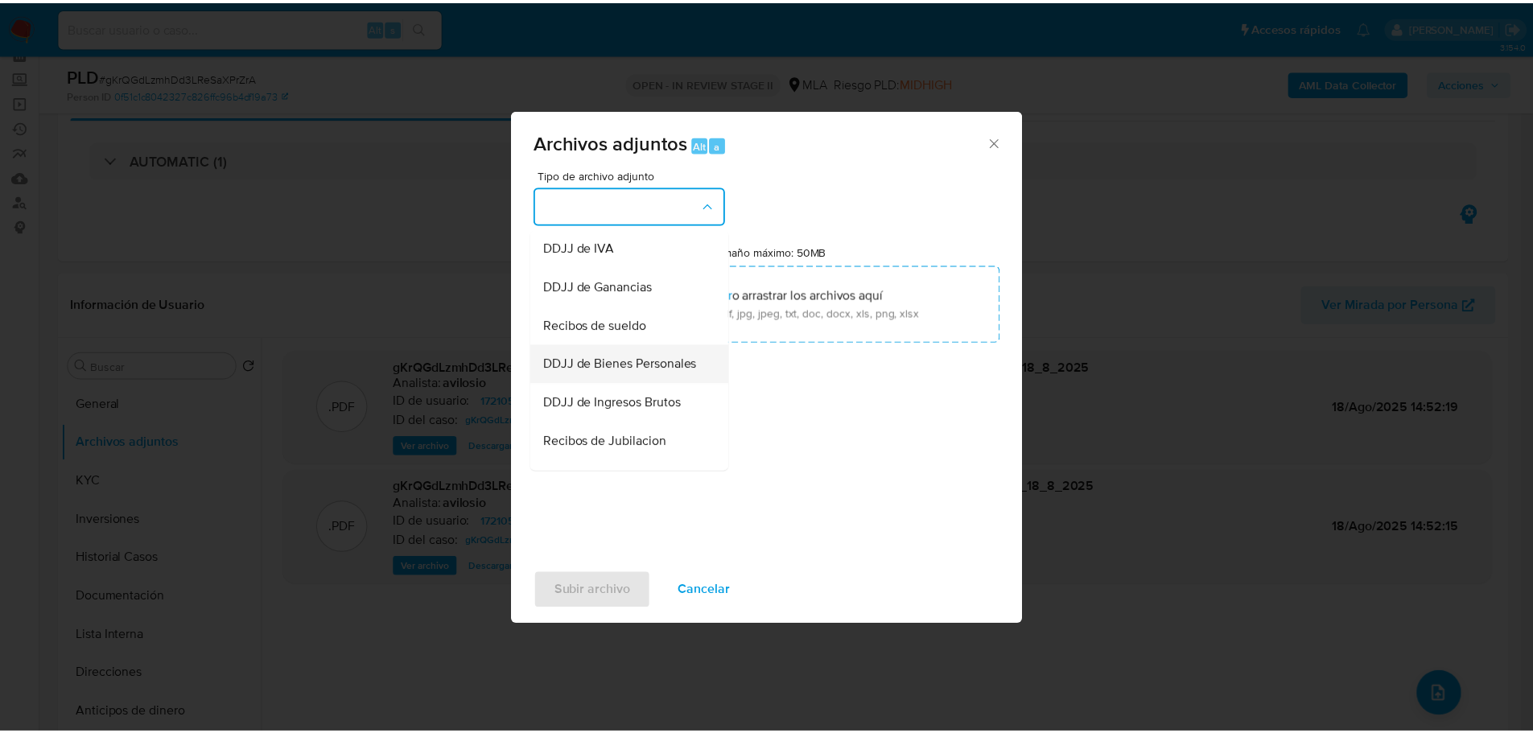
scroll to position [241, 0]
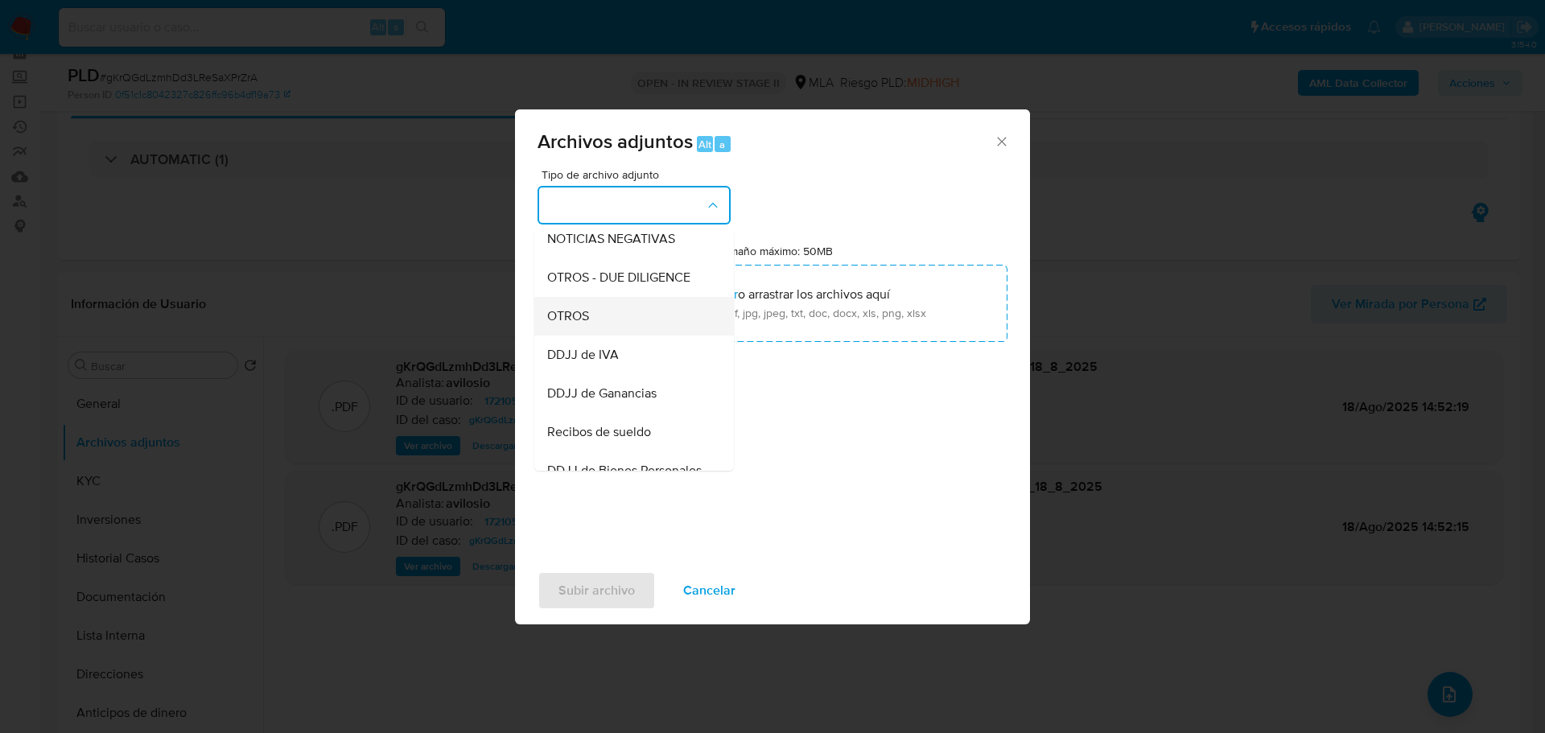
click at [613, 335] on div "OTROS" at bounding box center [629, 316] width 164 height 39
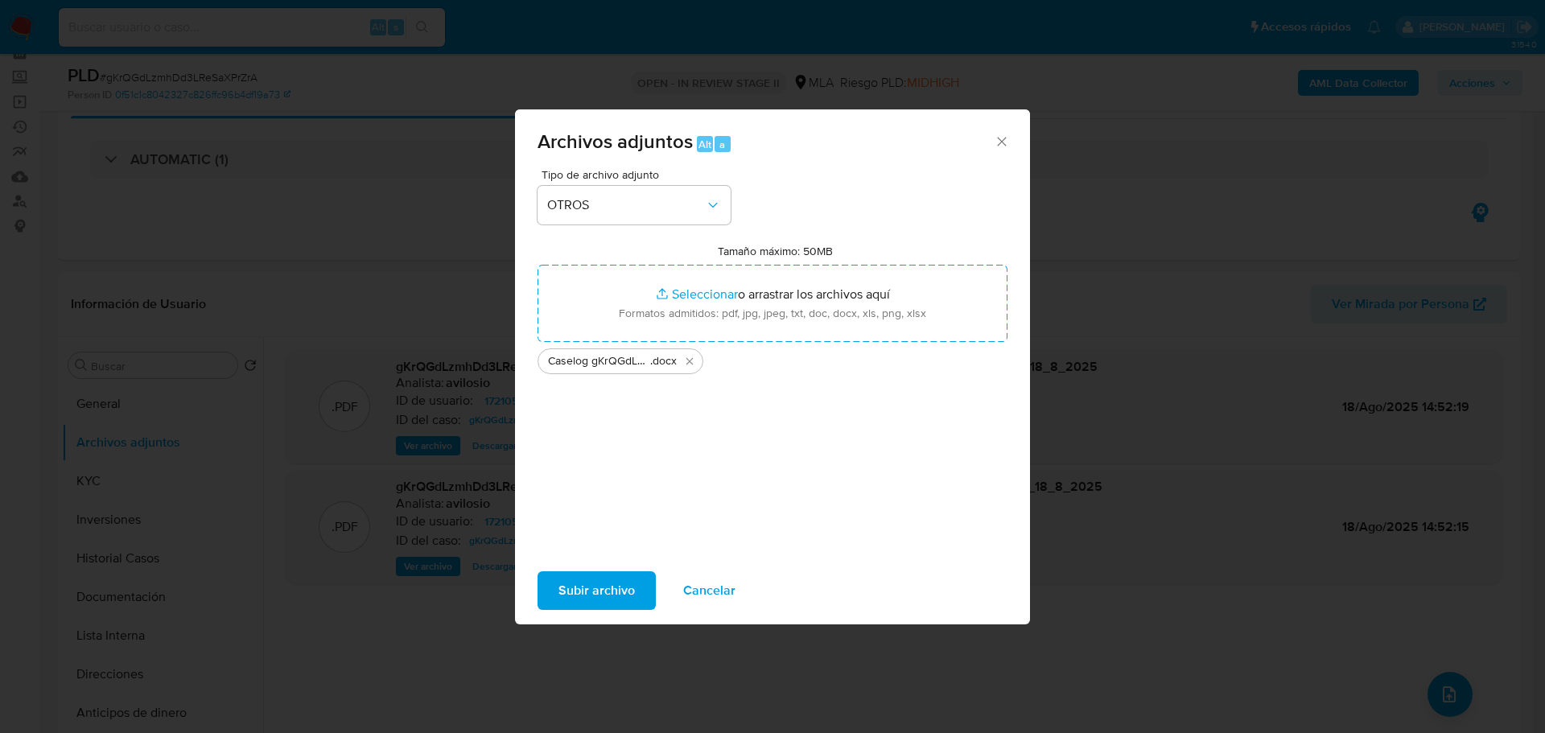
click at [610, 592] on span "Subir archivo" at bounding box center [596, 590] width 76 height 35
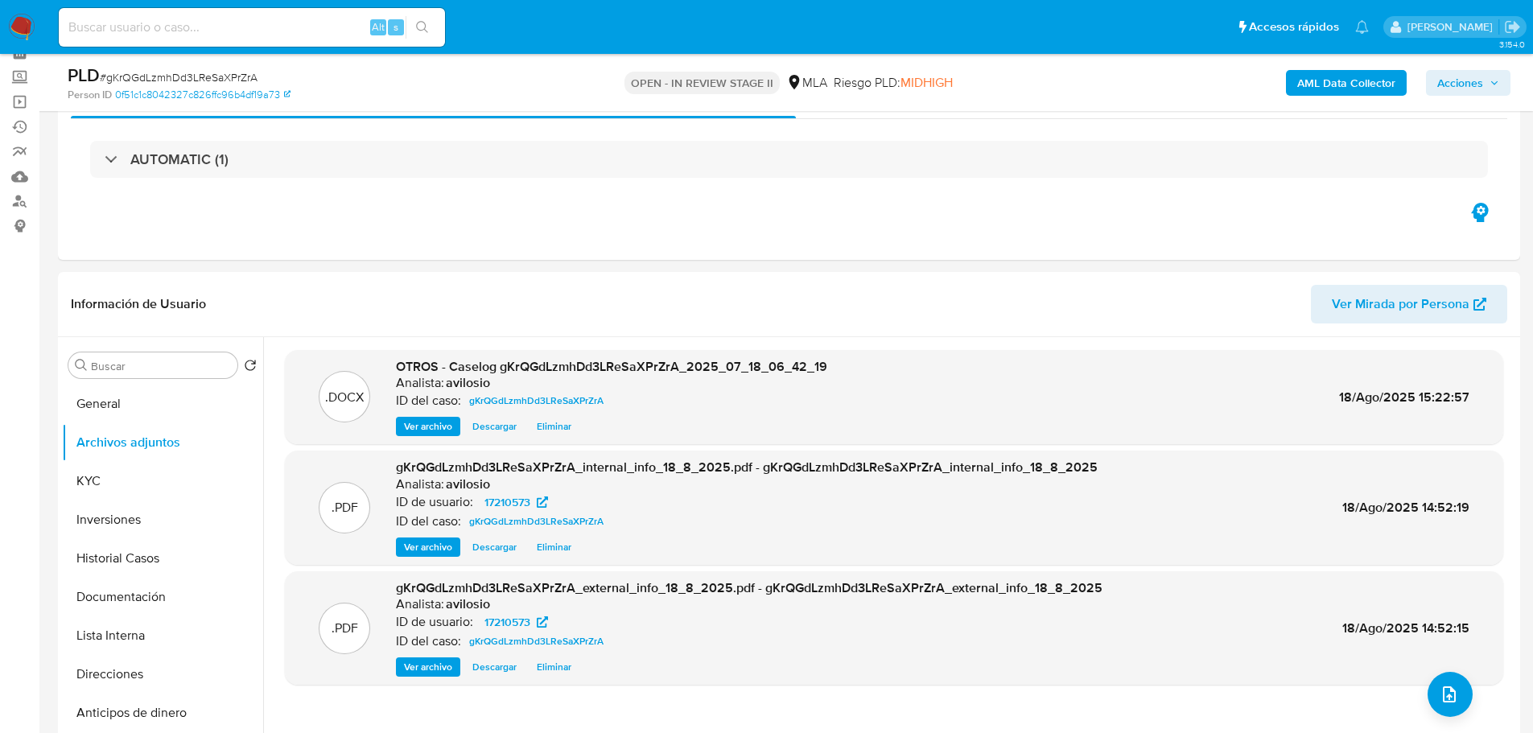
click at [1463, 82] on span "Acciones" at bounding box center [1460, 83] width 46 height 26
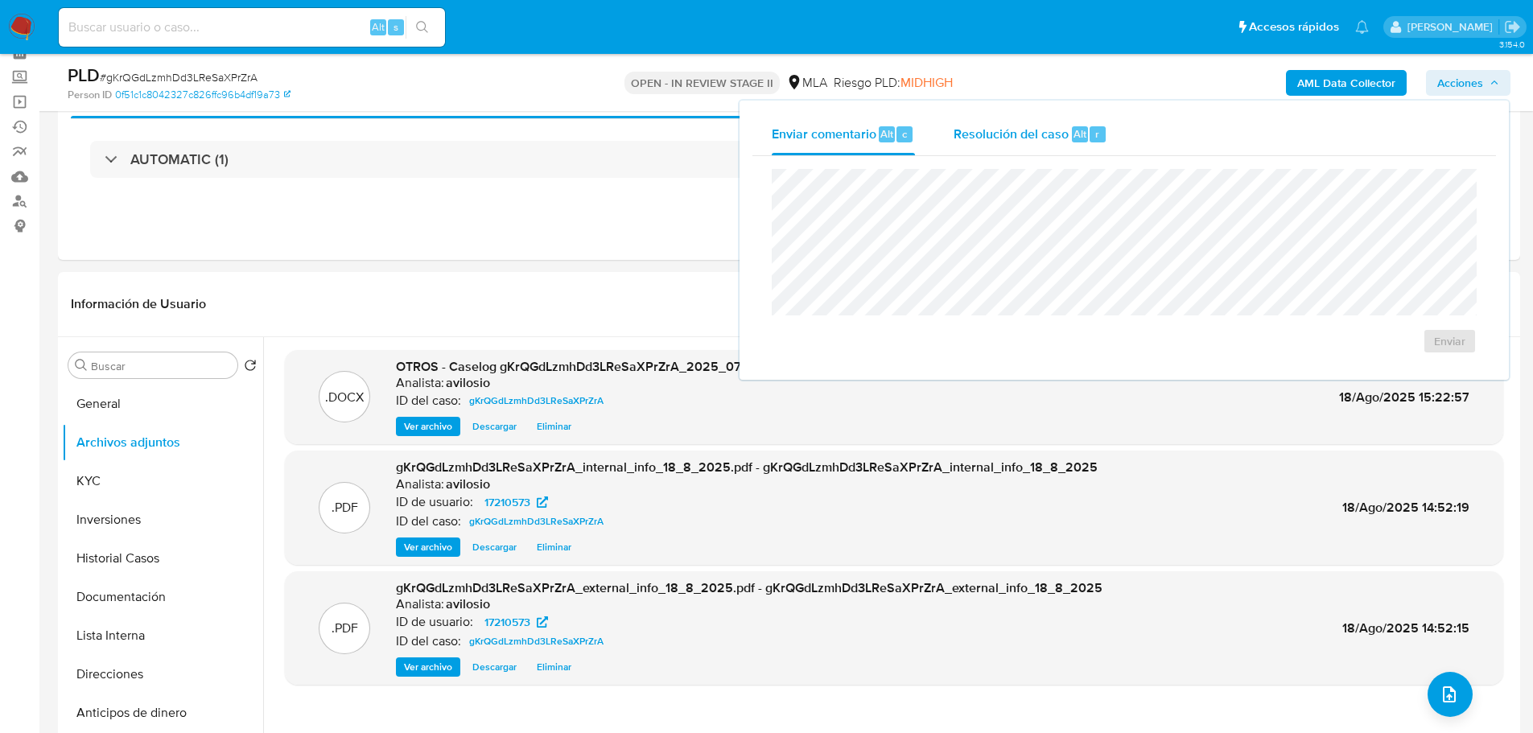
click at [1043, 134] on span "Resolución del caso" at bounding box center [1010, 133] width 115 height 19
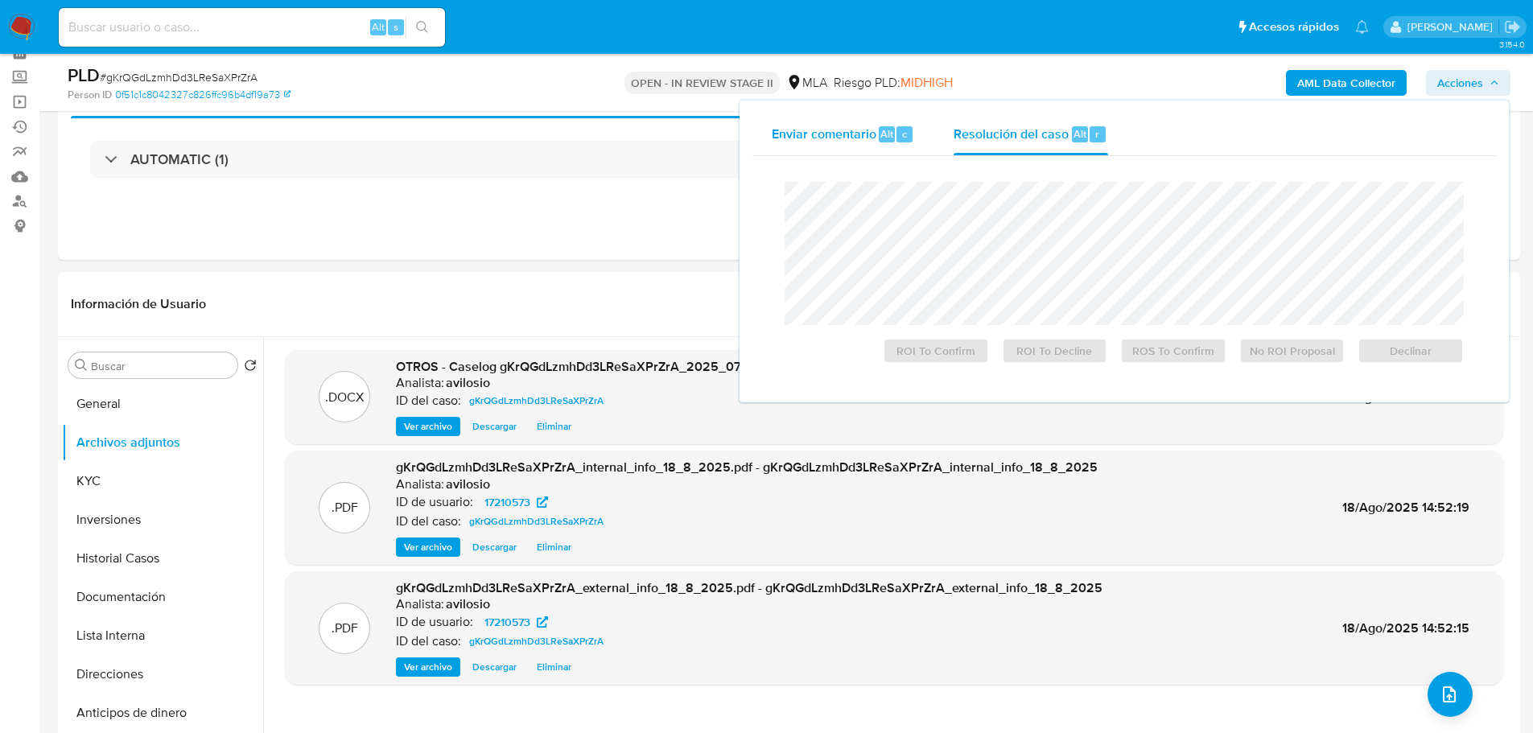
click at [831, 145] on div "Enviar comentario Alt c" at bounding box center [843, 134] width 143 height 42
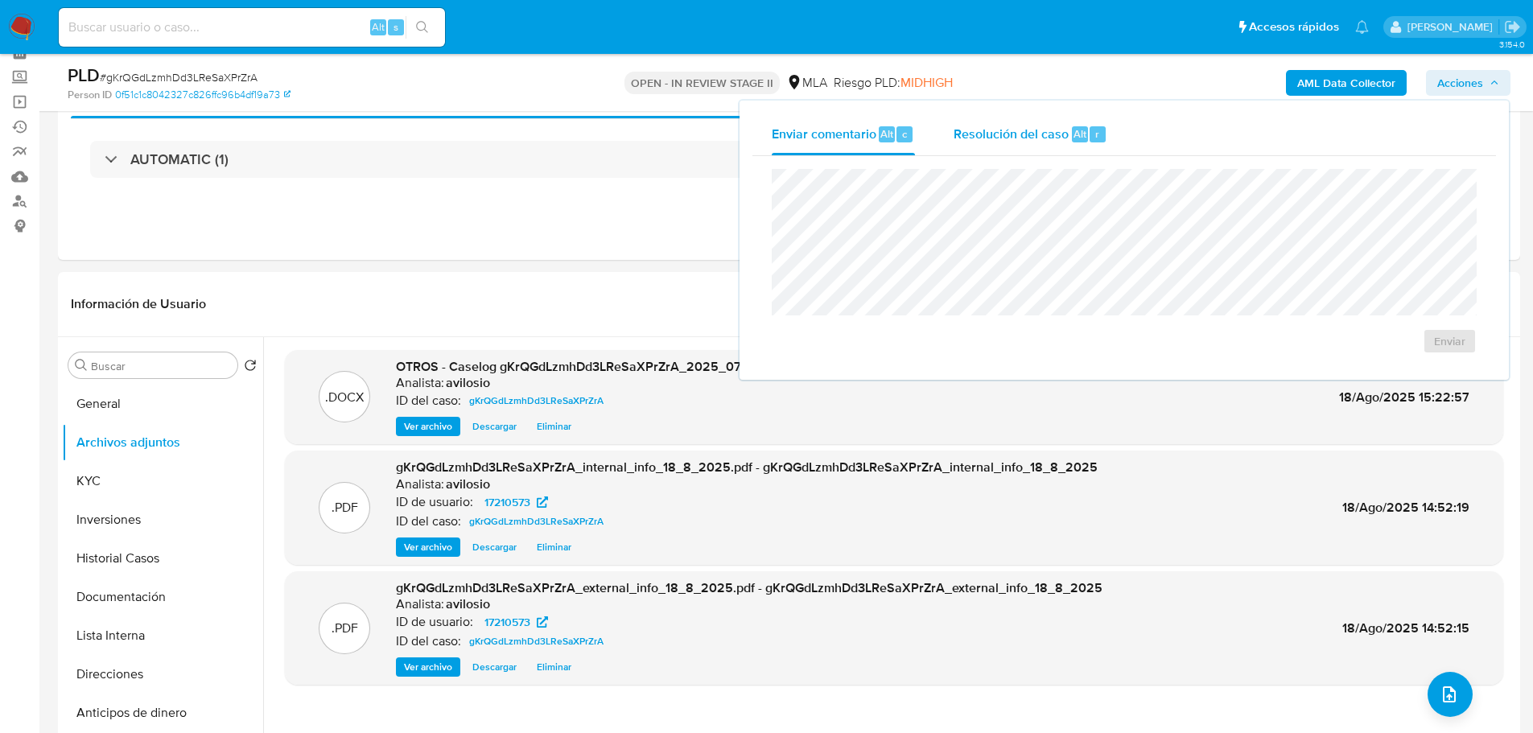
click at [1006, 137] on span "Resolución del caso" at bounding box center [1010, 133] width 115 height 19
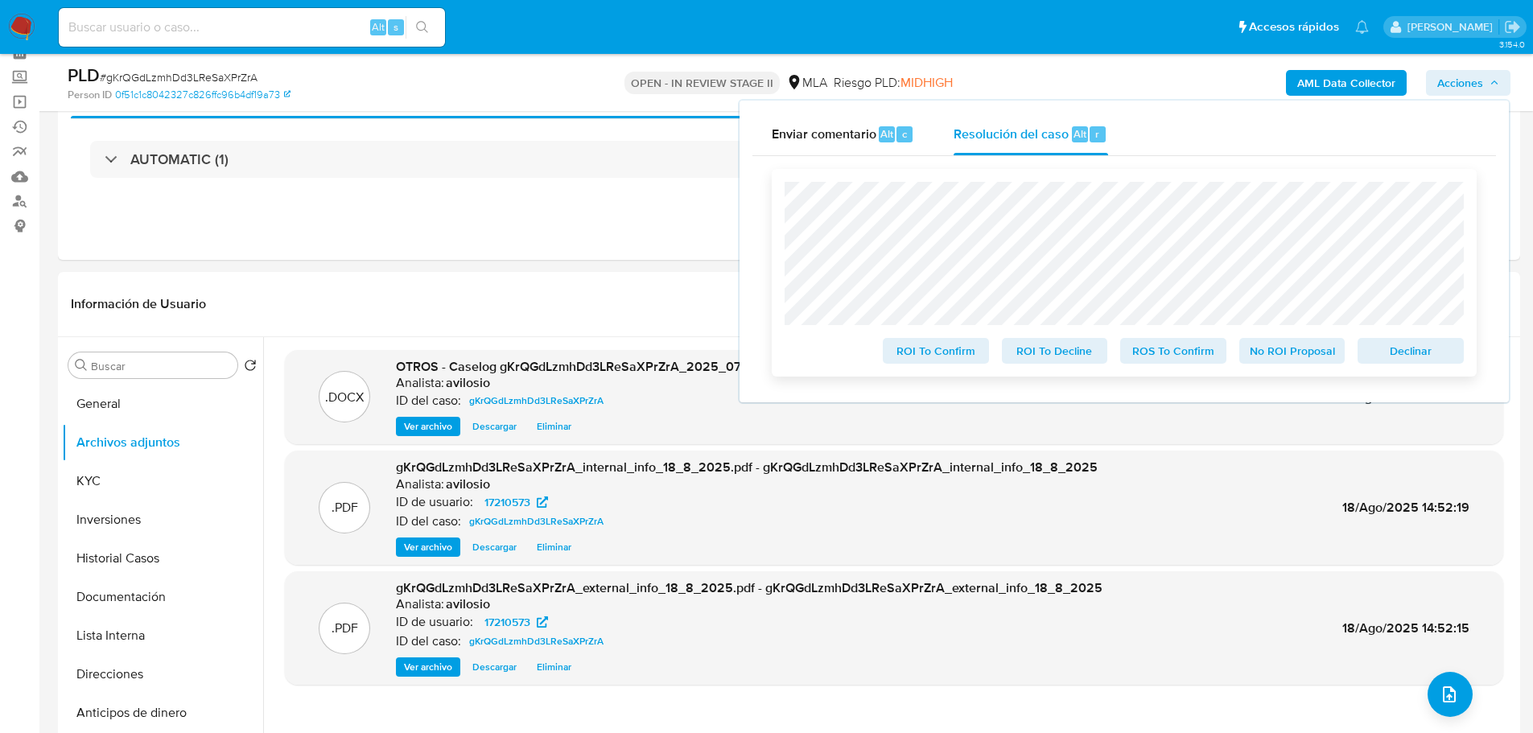
click at [778, 226] on div "ROI To Confirm ROI To Decline ROS To Confirm No ROI Proposal Declinar" at bounding box center [1124, 273] width 705 height 208
click at [1407, 360] on span "Declinar" at bounding box center [1410, 350] width 84 height 23
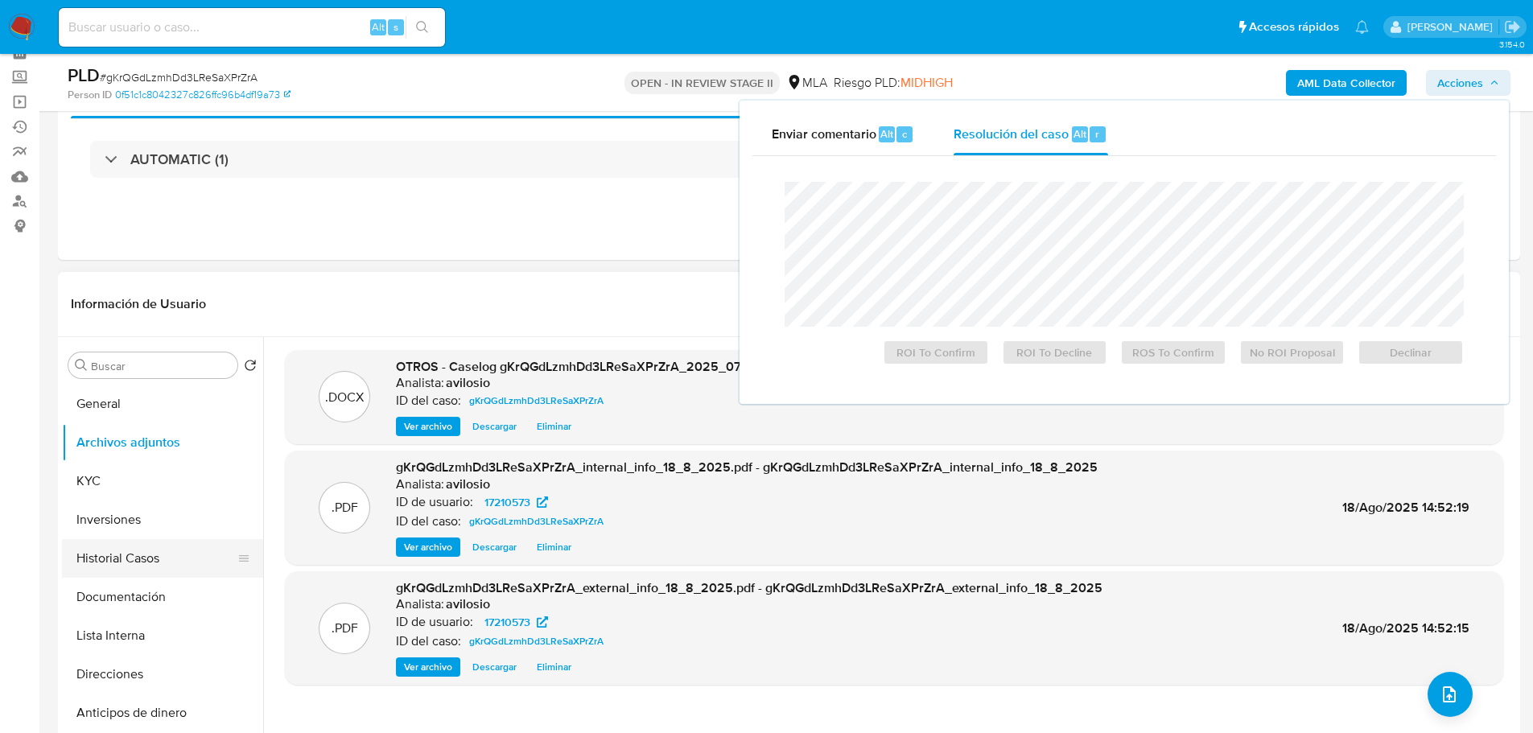
click at [146, 566] on button "Historial Casos" at bounding box center [156, 558] width 188 height 39
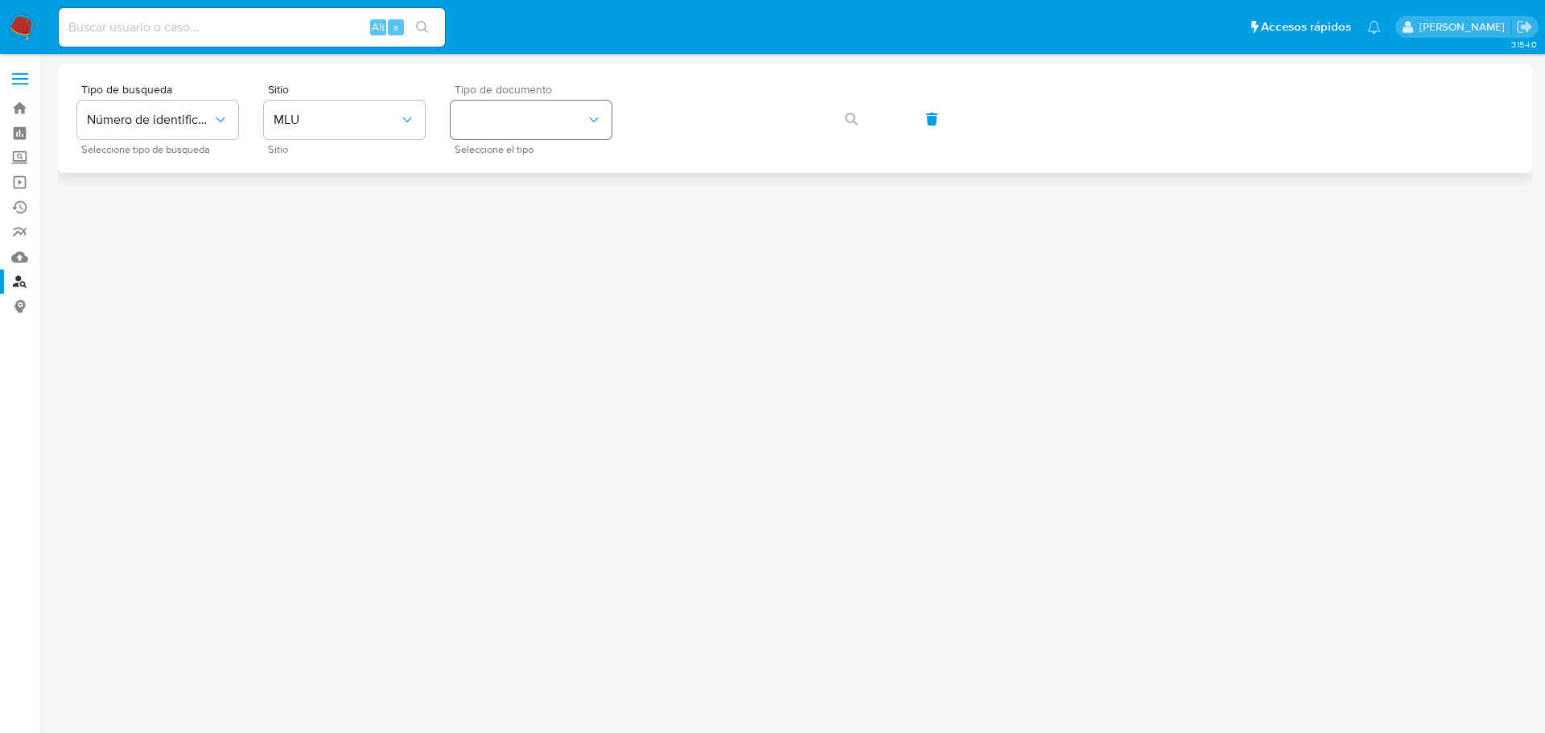
drag, startPoint x: 556, startPoint y: 124, endPoint x: 545, endPoint y: 136, distance: 16.5
click at [555, 124] on button "identificationType" at bounding box center [531, 120] width 161 height 39
click at [354, 134] on button "MLU" at bounding box center [344, 120] width 161 height 39
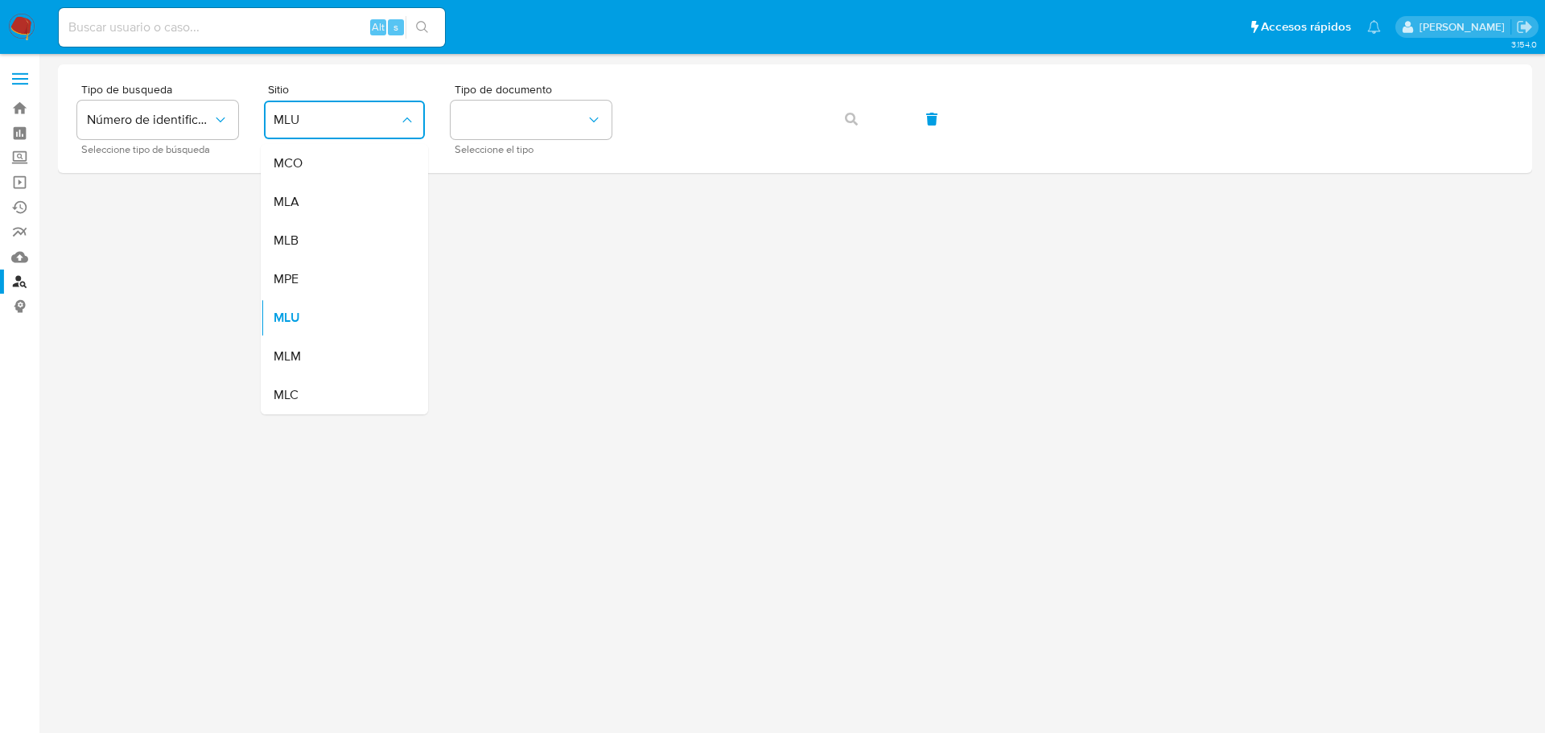
drag, startPoint x: 339, startPoint y: 195, endPoint x: 390, endPoint y: 182, distance: 53.3
click at [341, 195] on div "MLA" at bounding box center [340, 202] width 132 height 39
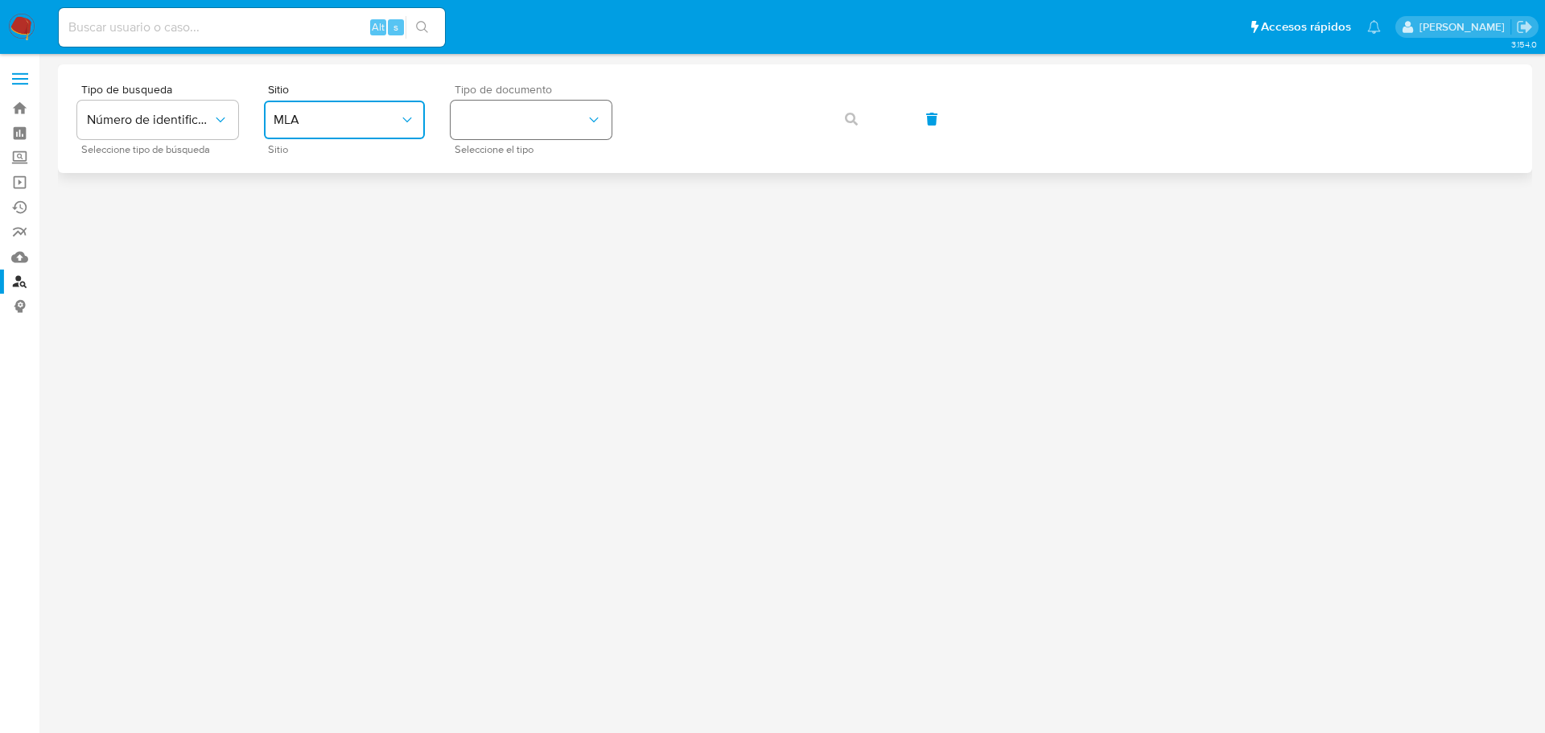
click at [519, 121] on button "identificationType" at bounding box center [531, 120] width 161 height 39
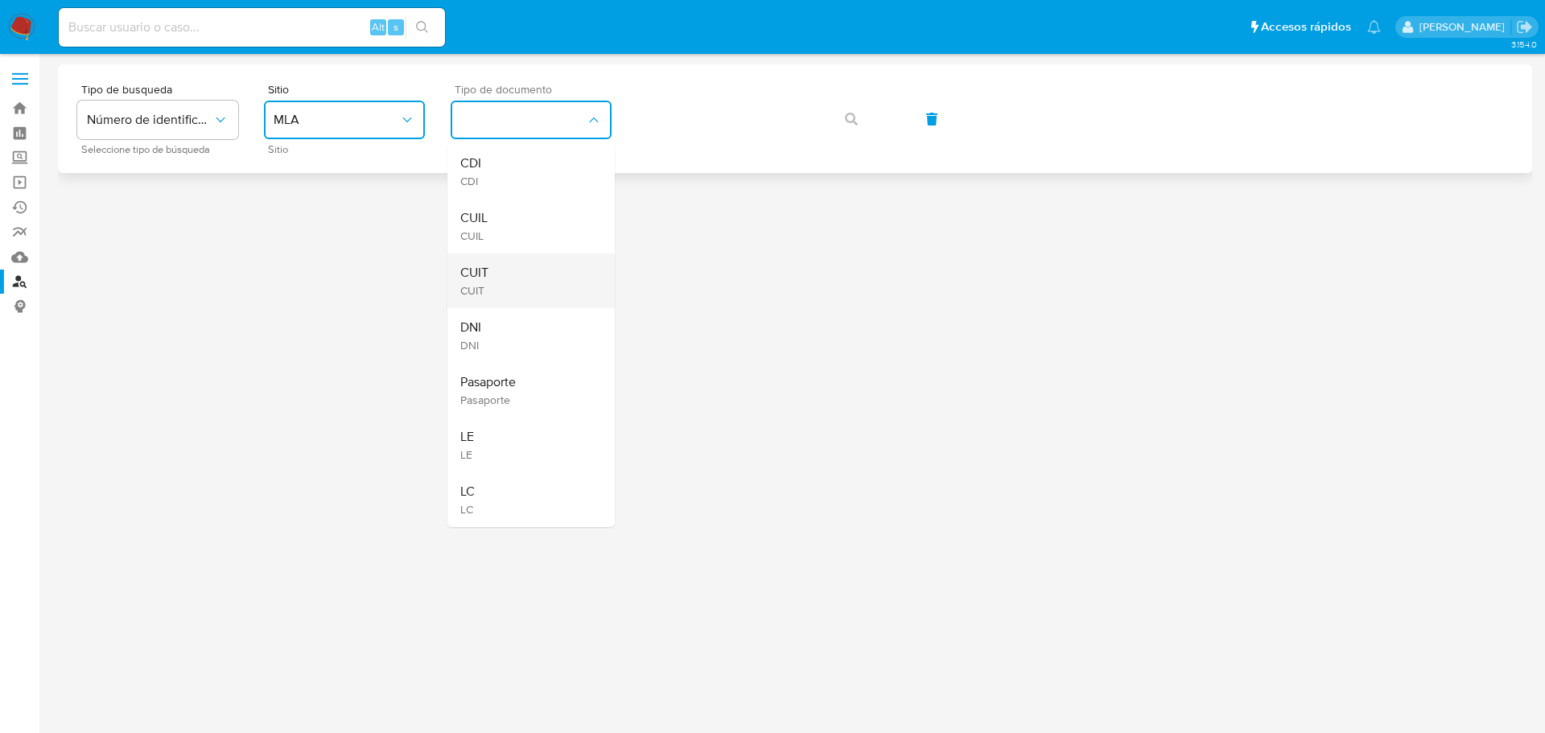
click at [492, 276] on div "CUIT CUIT" at bounding box center [526, 280] width 132 height 55
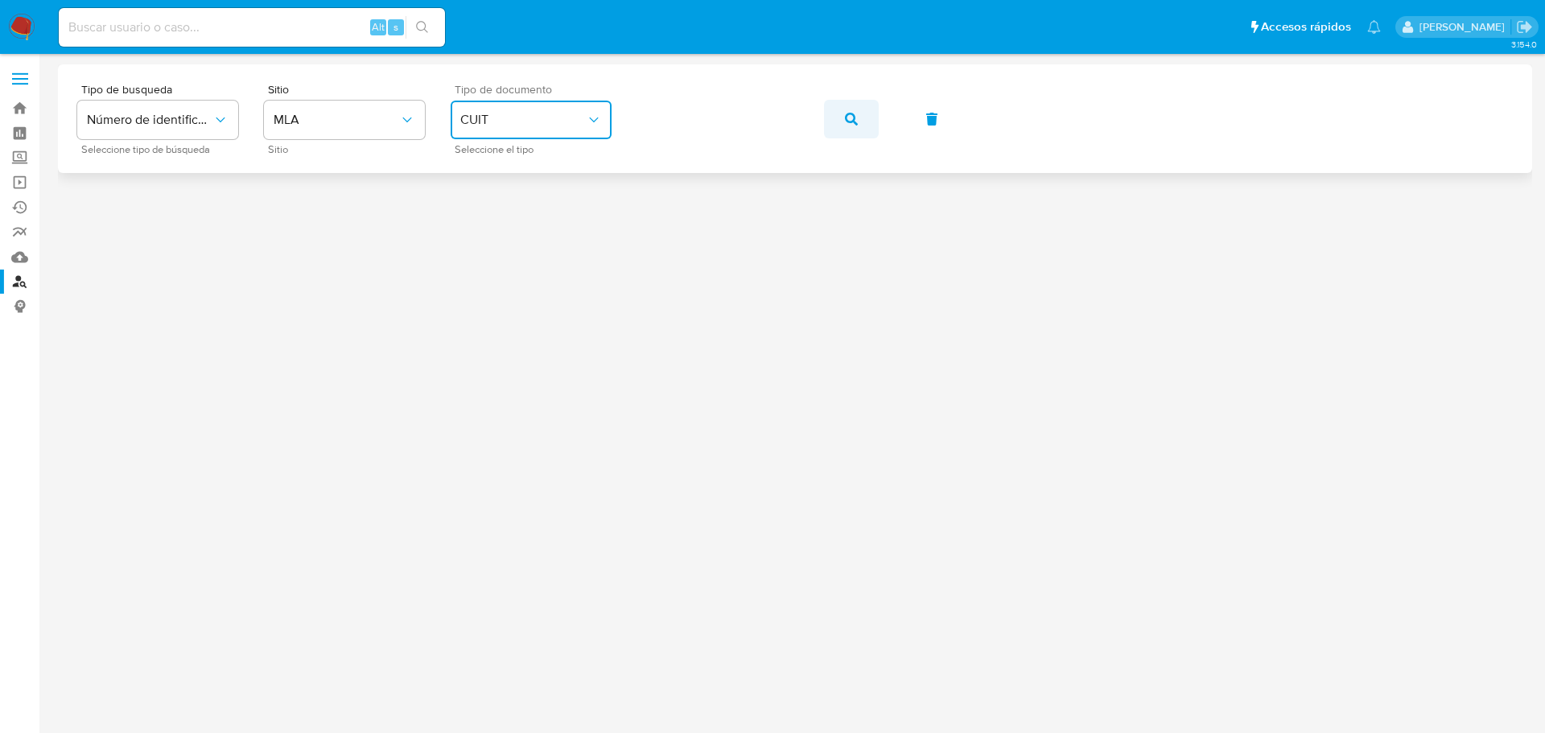
click at [858, 121] on button "button" at bounding box center [851, 119] width 55 height 39
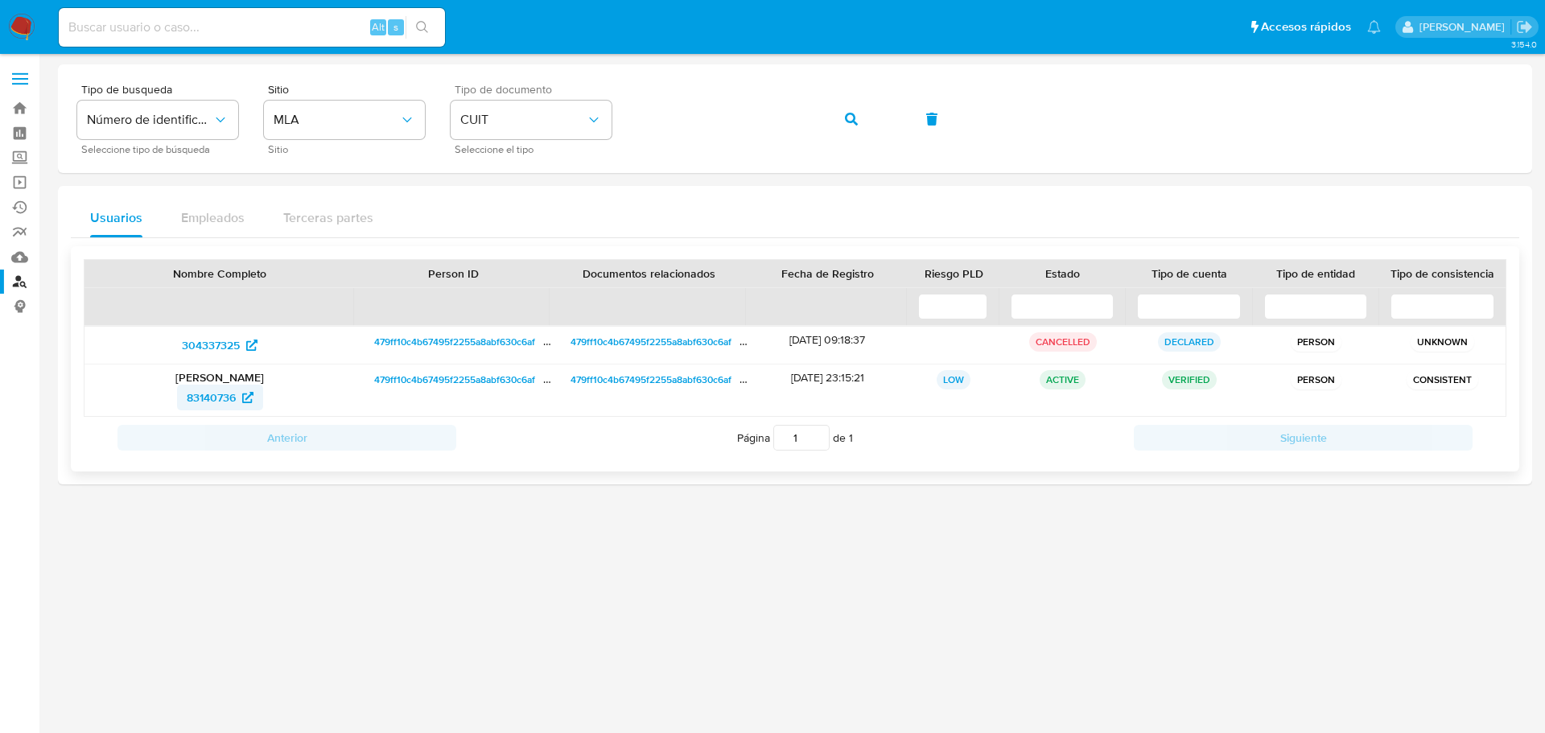
click at [212, 393] on span "83140736" at bounding box center [211, 398] width 49 height 26
click at [858, 121] on button "button" at bounding box center [851, 119] width 55 height 39
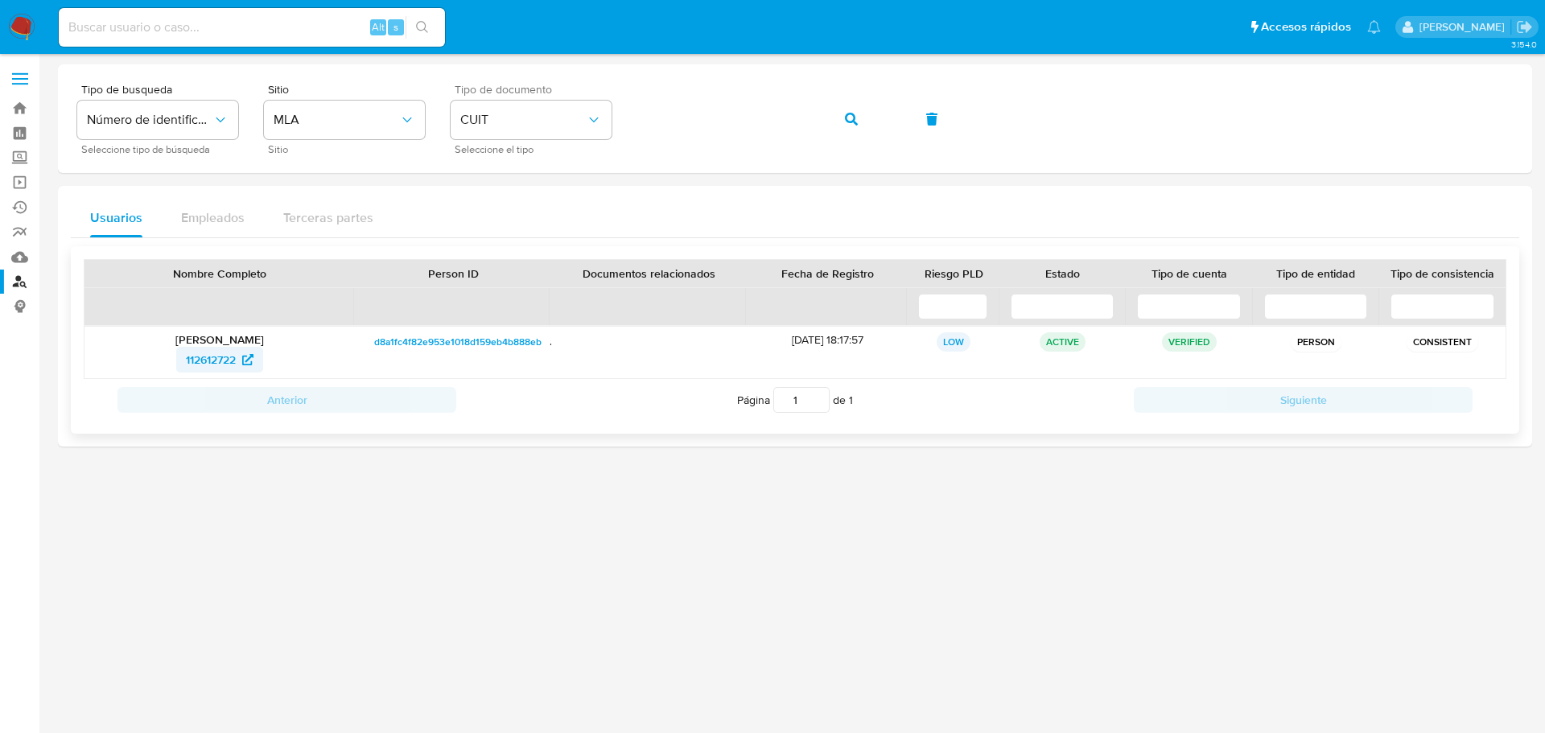
click at [205, 360] on span "112612722" at bounding box center [211, 360] width 50 height 26
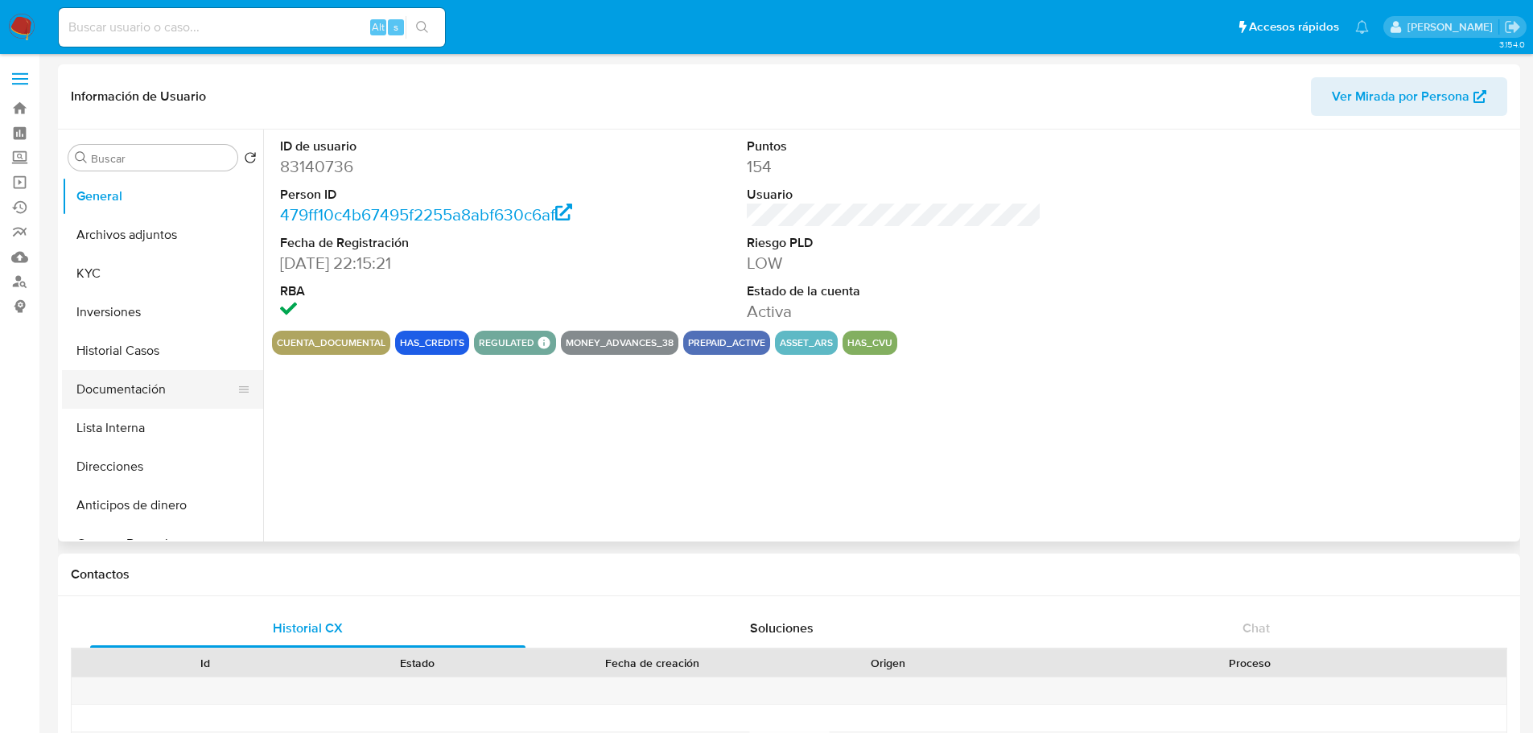
select select "10"
click at [121, 265] on button "KYC" at bounding box center [156, 273] width 188 height 39
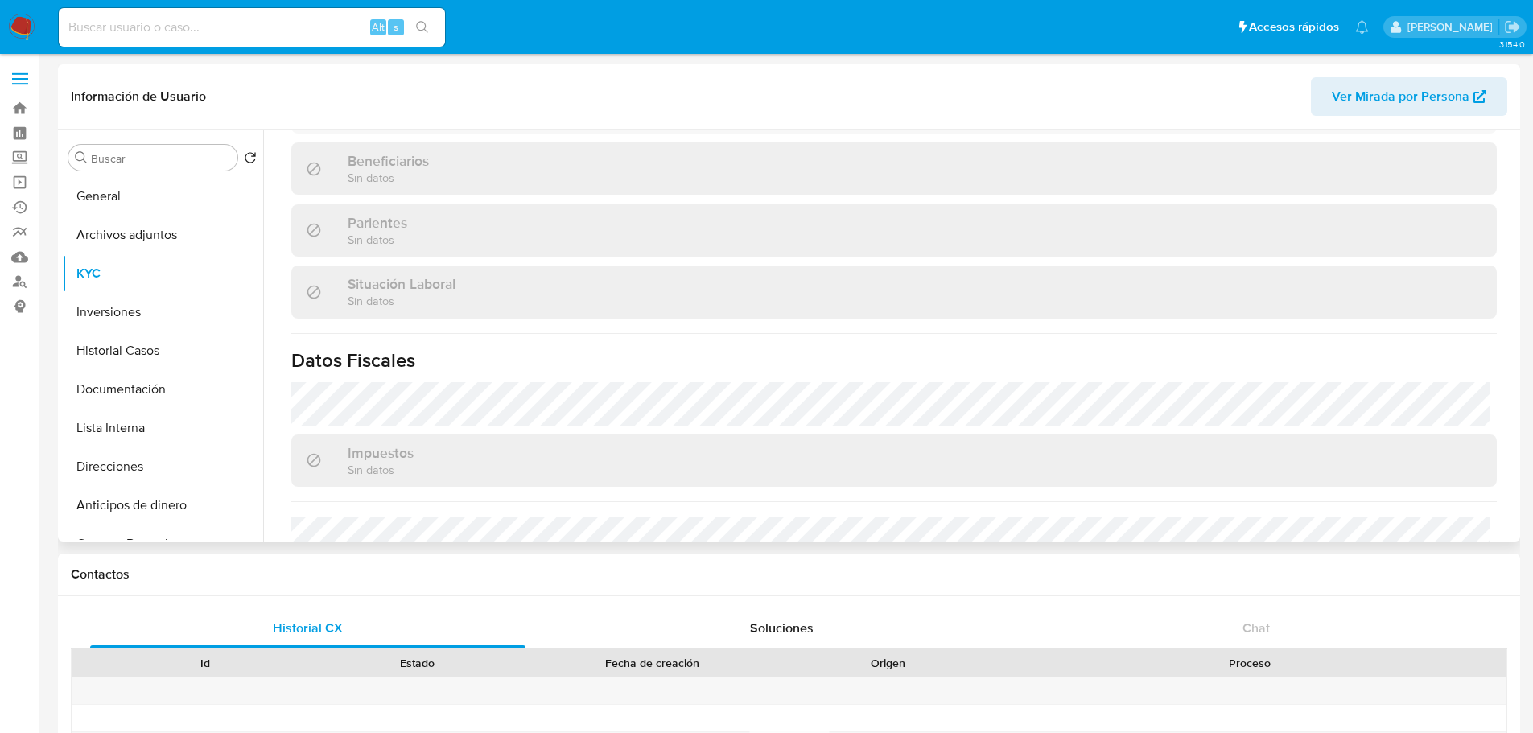
scroll to position [737, 0]
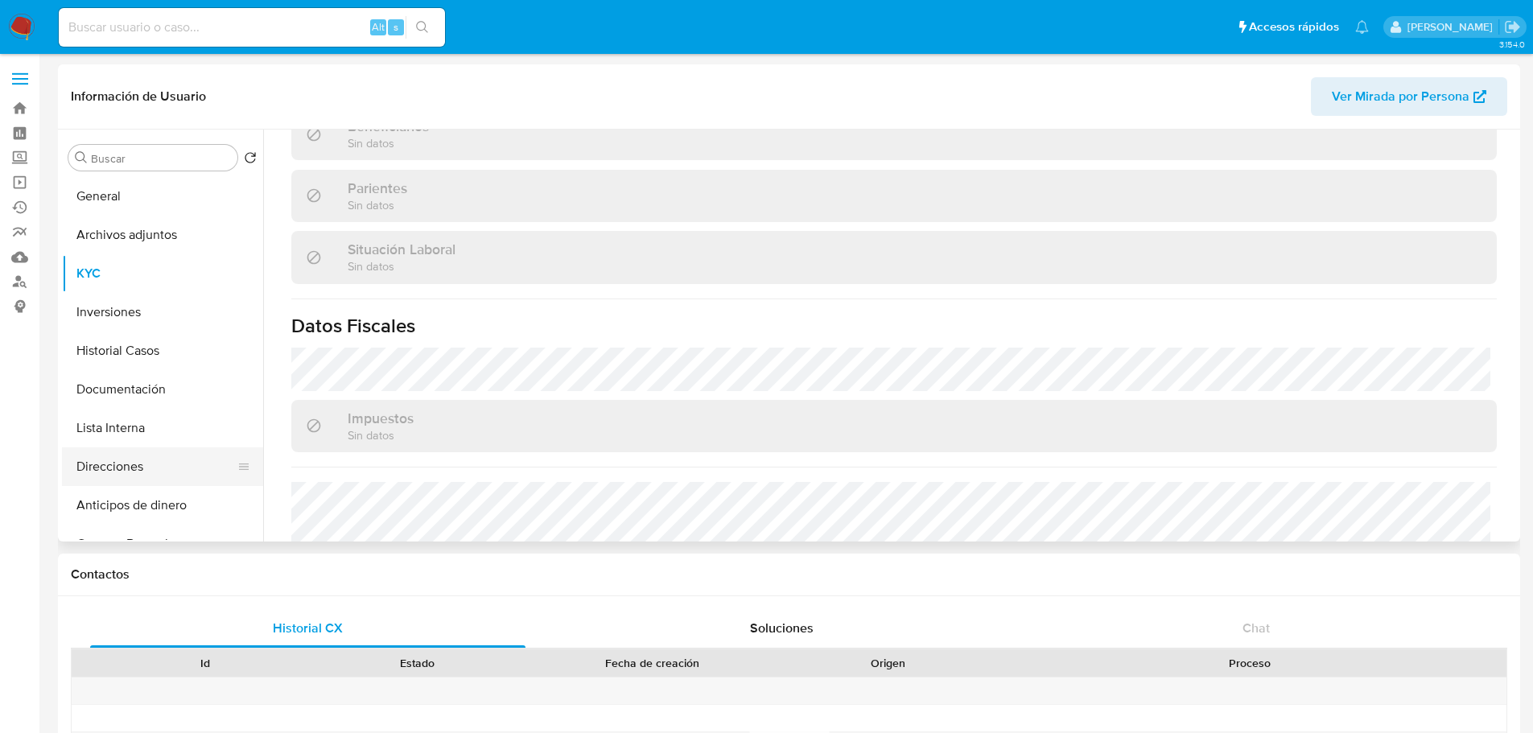
click at [151, 471] on button "Direcciones" at bounding box center [156, 466] width 188 height 39
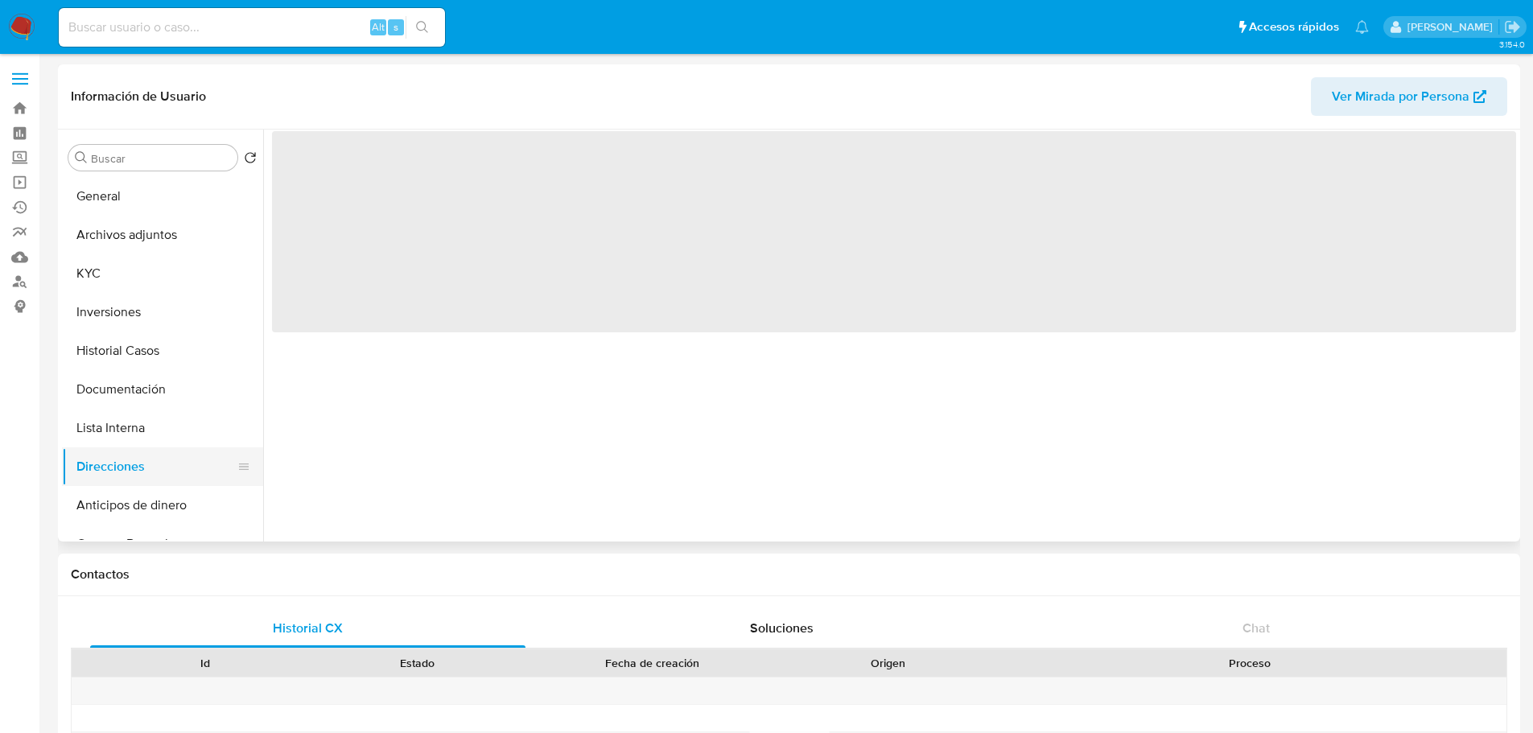
scroll to position [0, 0]
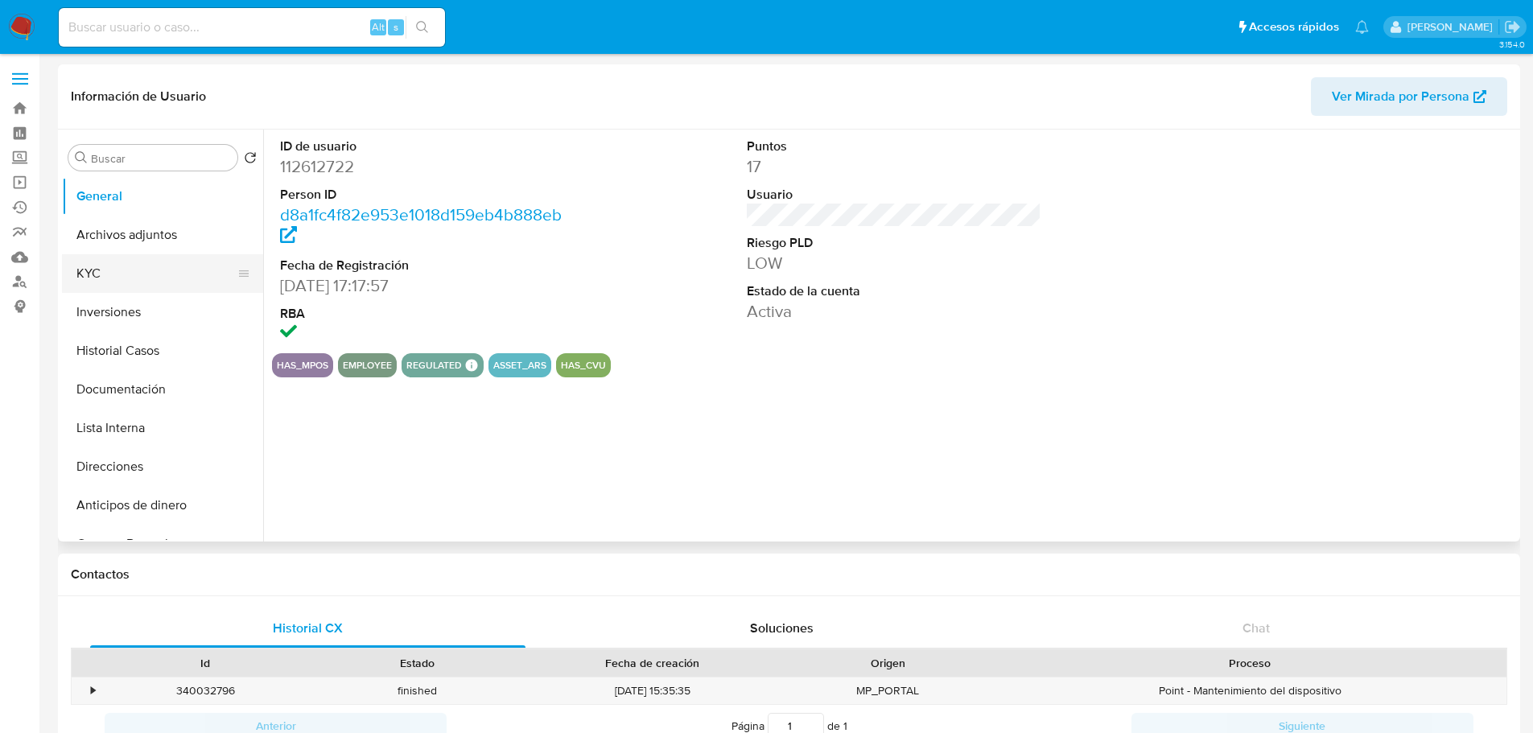
click at [127, 259] on button "KYC" at bounding box center [156, 273] width 188 height 39
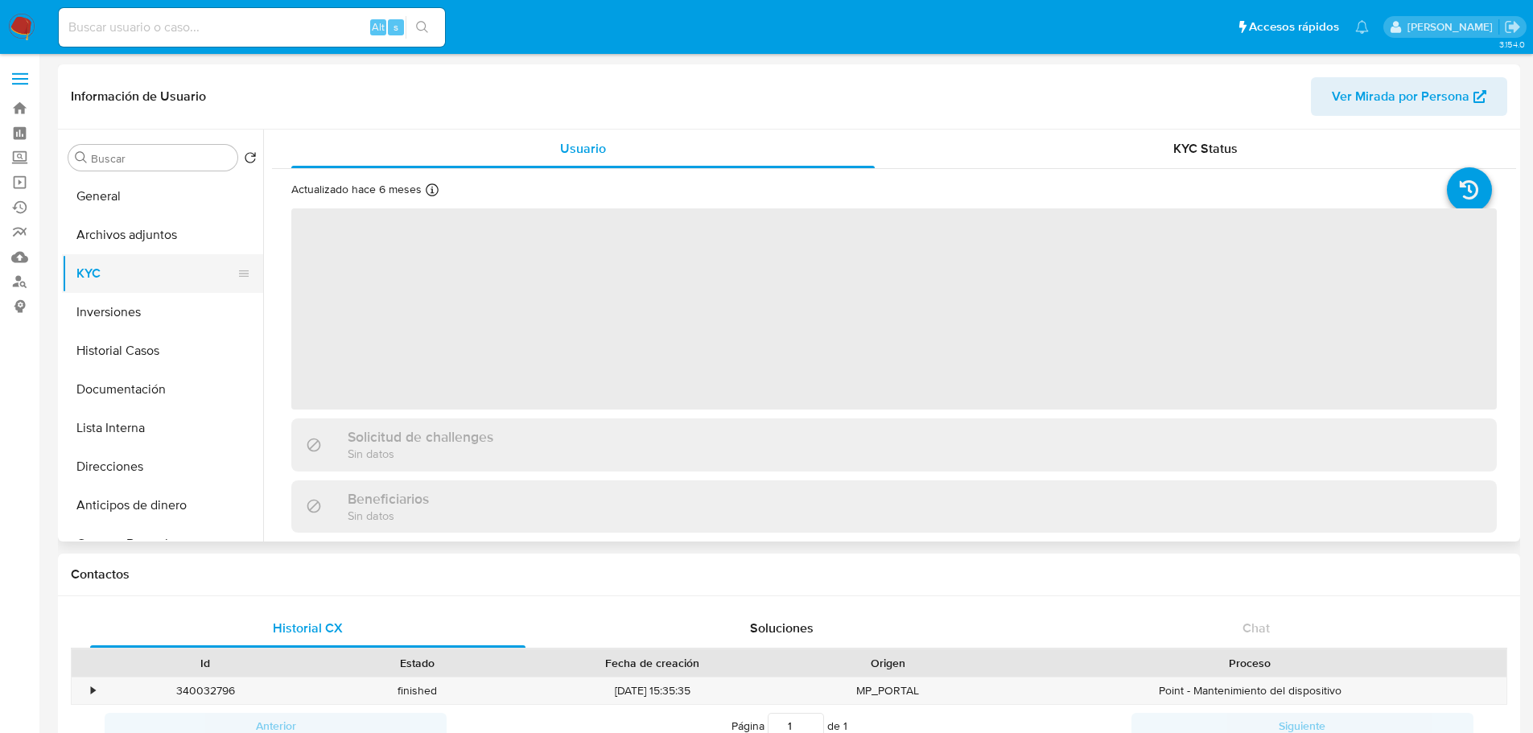
select select "10"
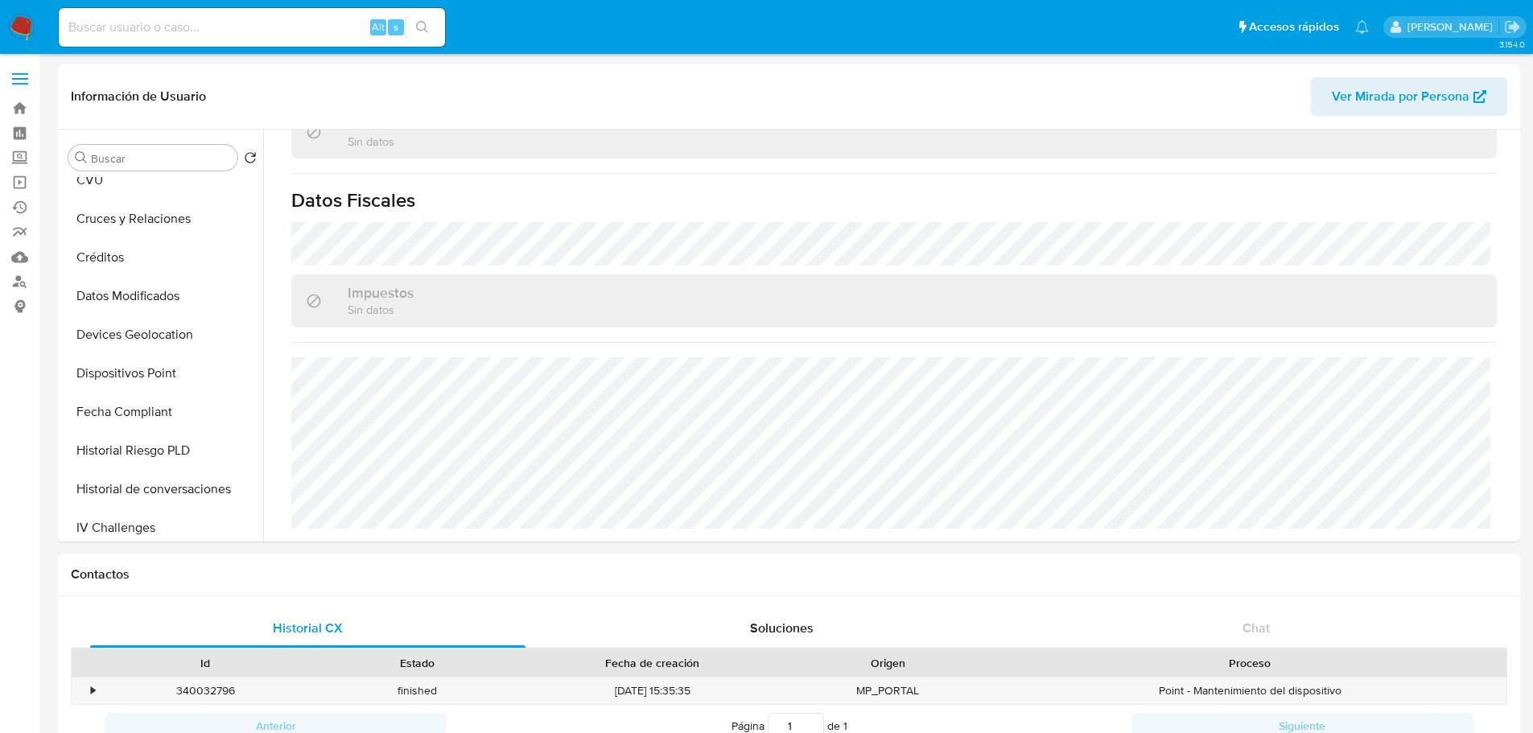
scroll to position [717, 0]
